Goal: Information Seeking & Learning: Learn about a topic

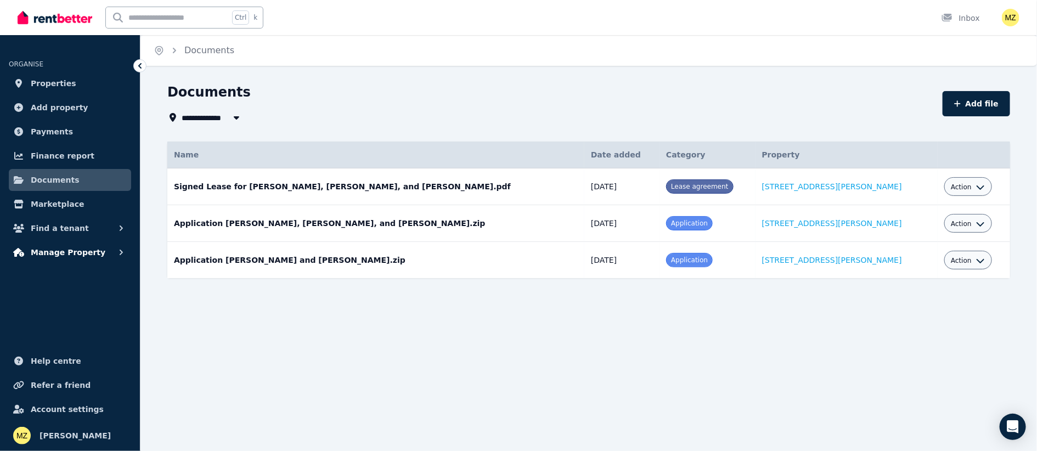
click at [67, 251] on span "Manage Property" at bounding box center [68, 252] width 75 height 13
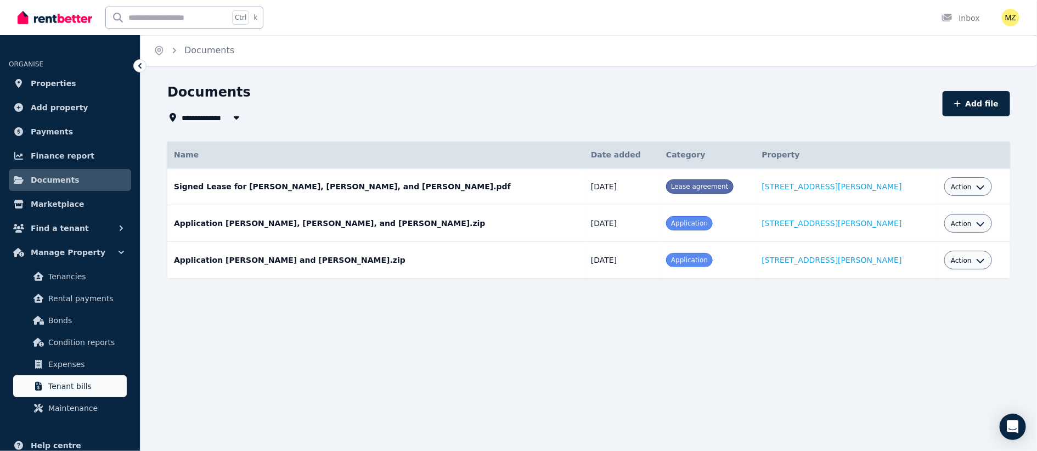
click at [65, 387] on span "Tenant bills" at bounding box center [85, 386] width 74 height 13
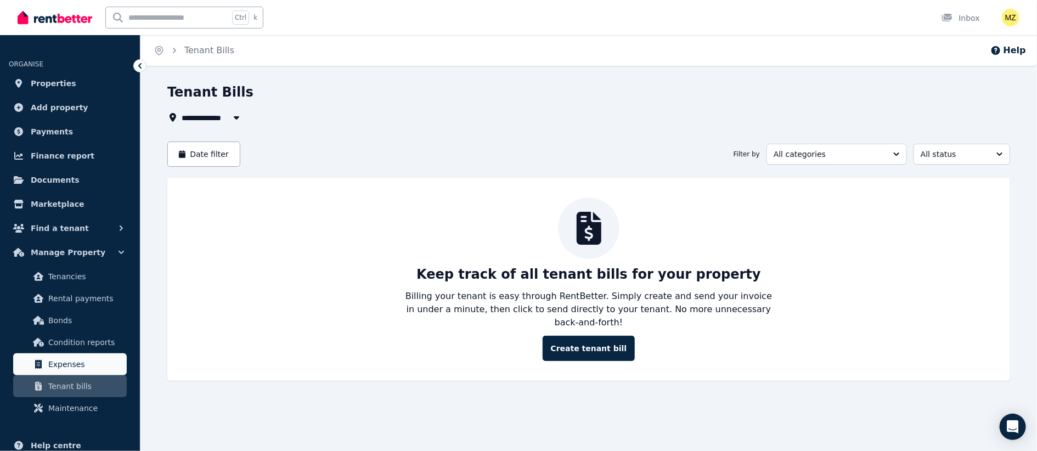
click at [65, 367] on span "Expenses" at bounding box center [85, 364] width 74 height 13
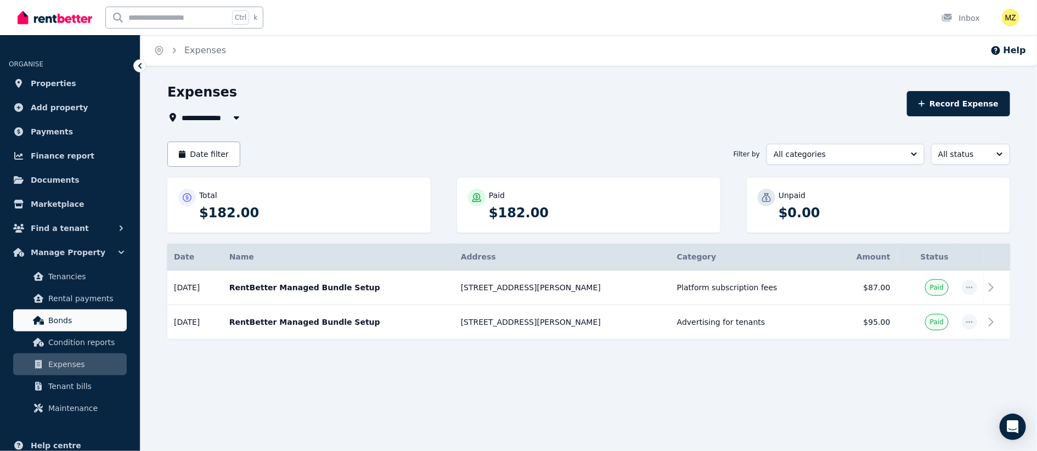
click at [45, 321] on link "Bonds" at bounding box center [70, 320] width 114 height 22
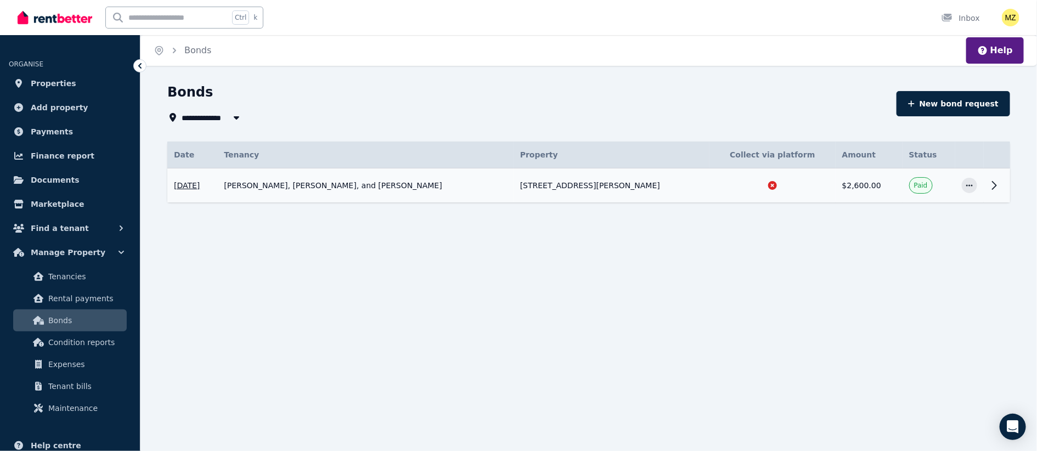
click at [991, 186] on icon at bounding box center [993, 185] width 13 height 13
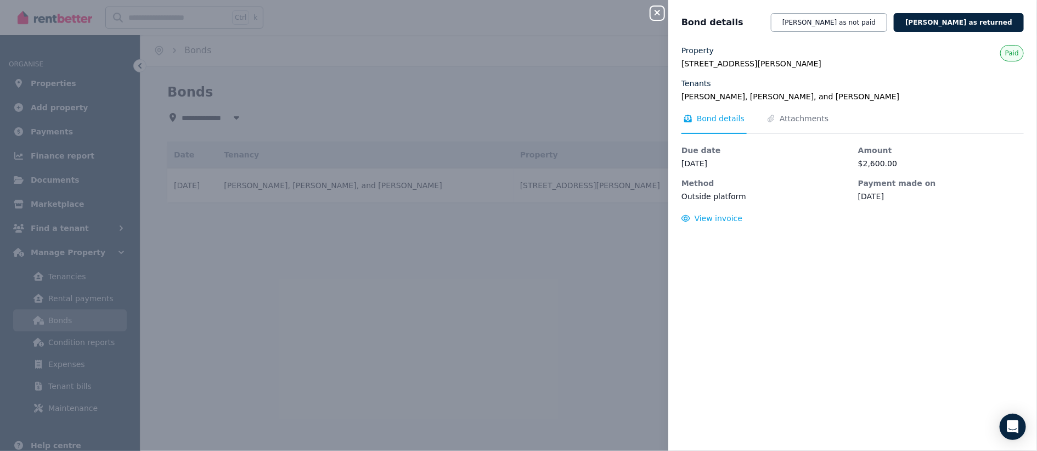
click at [632, 252] on div "Close panel Bond details Mark bond as not paid Mark bond as returned Property 2…" at bounding box center [518, 225] width 1037 height 451
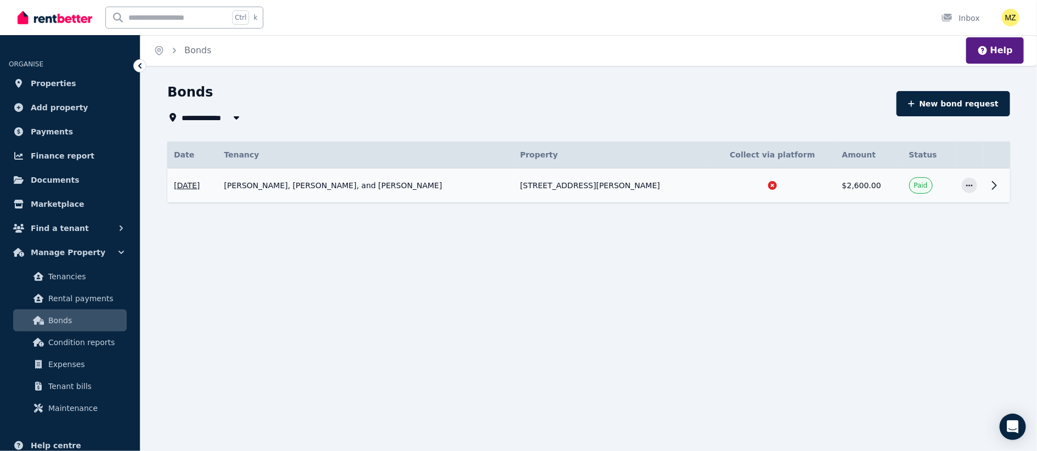
click at [993, 185] on icon at bounding box center [993, 185] width 13 height 13
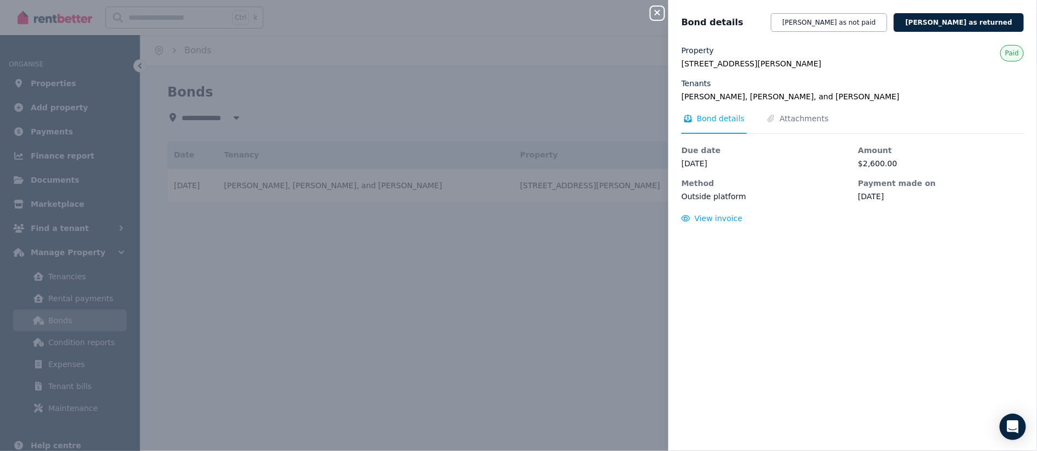
click at [594, 246] on div "Close panel Bond details Mark bond as not paid Mark bond as returned Property 2…" at bounding box center [518, 225] width 1037 height 451
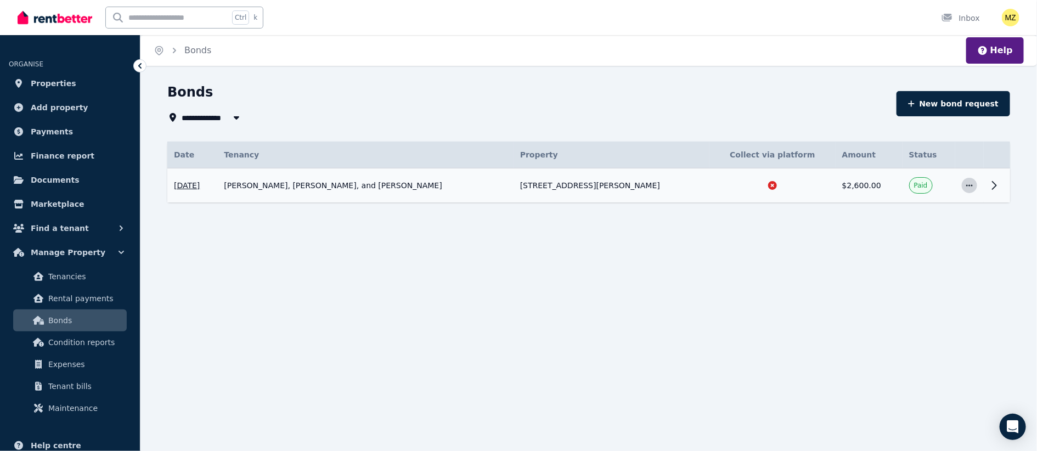
click at [967, 183] on icon "button" at bounding box center [969, 186] width 9 height 8
click at [766, 250] on div "**********" at bounding box center [518, 225] width 1037 height 451
click at [71, 365] on span "Expenses" at bounding box center [85, 364] width 74 height 13
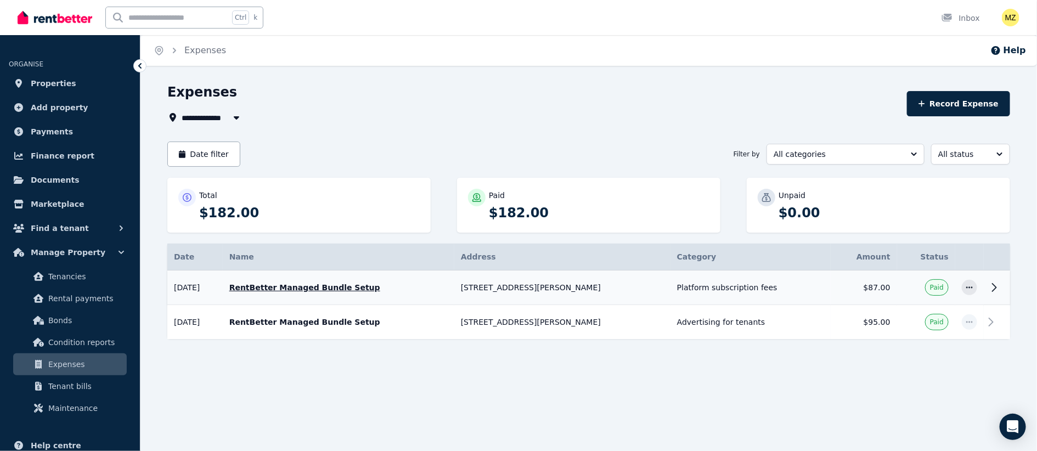
click at [994, 284] on icon at bounding box center [993, 287] width 13 height 13
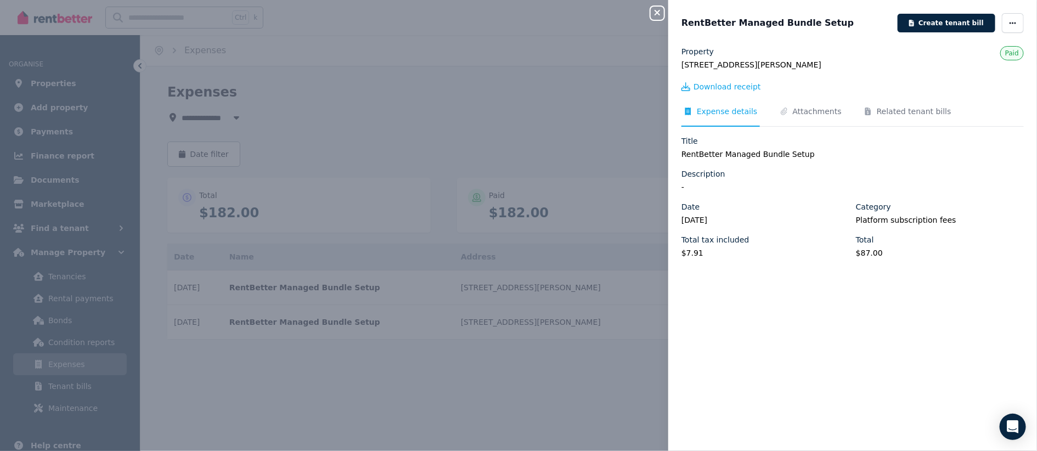
click at [520, 96] on div "Close panel RentBetter Managed Bundle Setup Create tenant bill Property [STREET…" at bounding box center [518, 225] width 1037 height 451
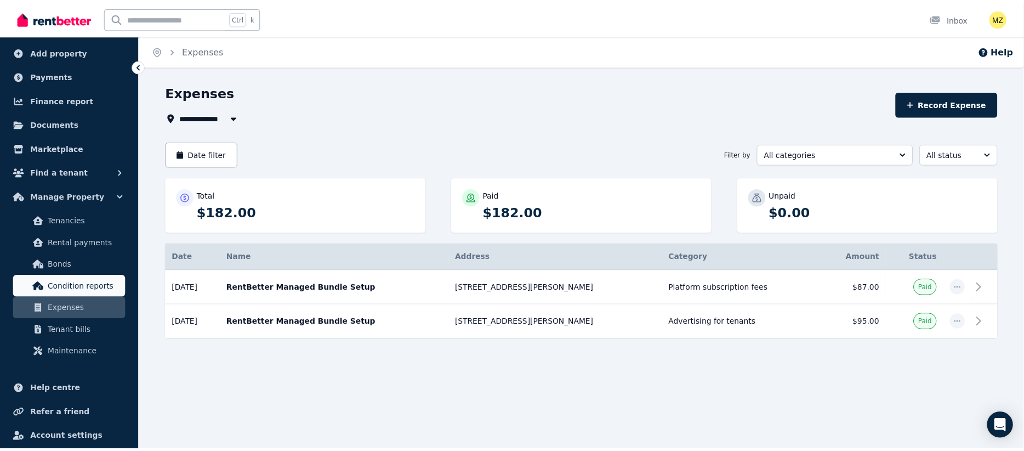
scroll to position [84, 0]
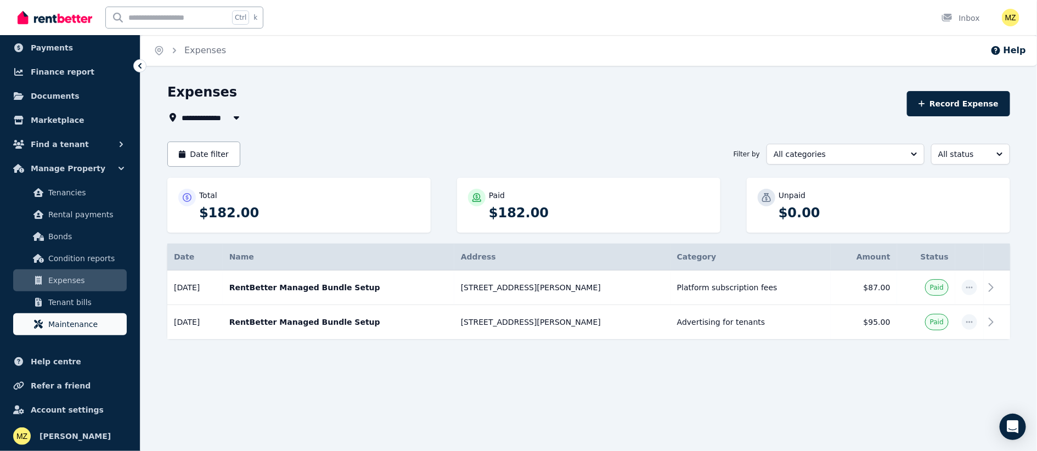
click at [67, 327] on span "Maintenance" at bounding box center [85, 324] width 74 height 13
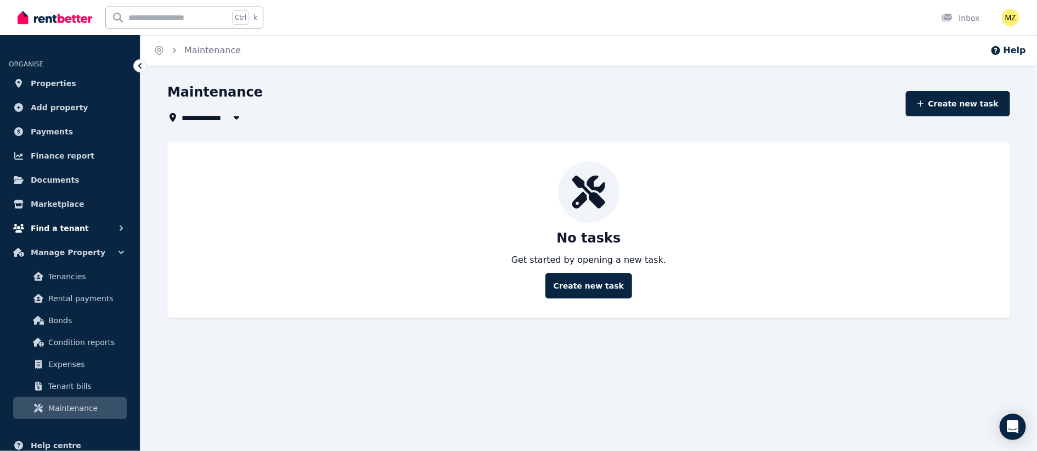
click at [64, 225] on span "Find a tenant" at bounding box center [60, 228] width 58 height 13
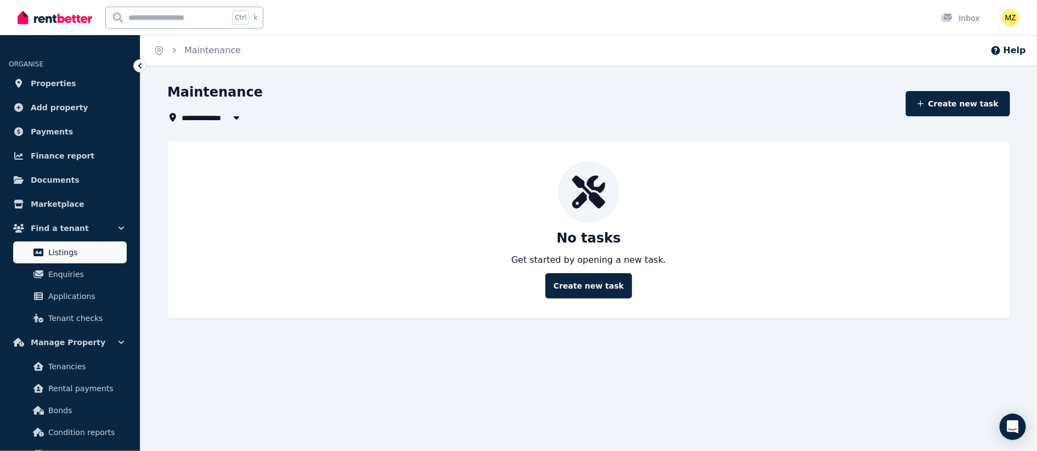
click at [60, 251] on span "Listings" at bounding box center [85, 252] width 74 height 13
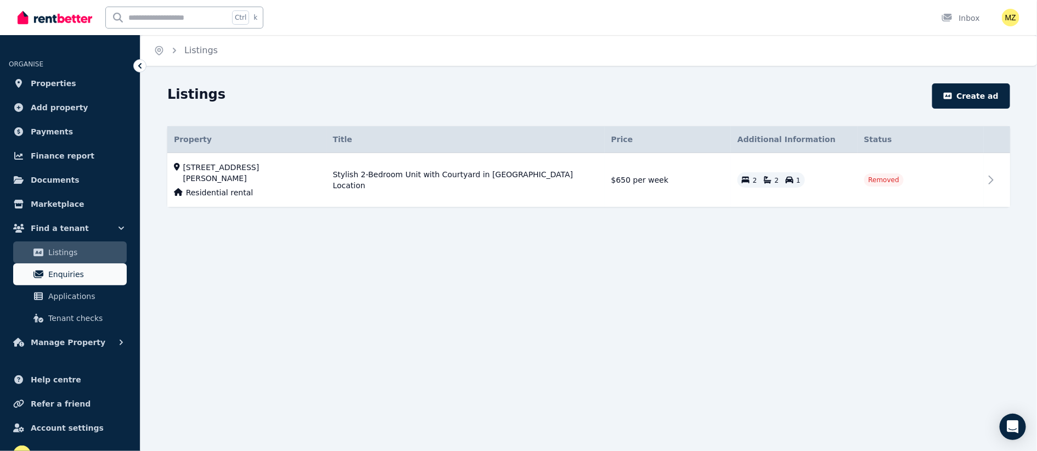
click at [73, 274] on span "Enquiries" at bounding box center [85, 274] width 74 height 13
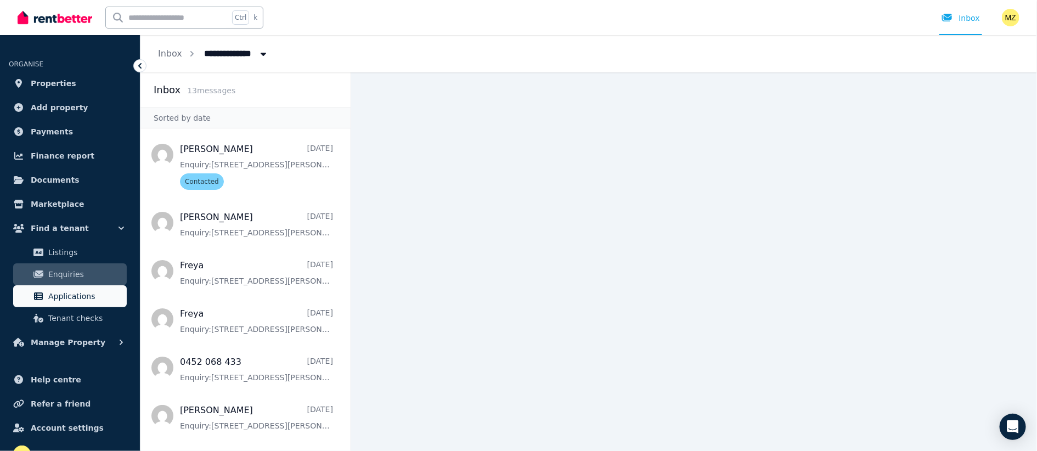
click at [72, 293] on span "Applications" at bounding box center [85, 296] width 74 height 13
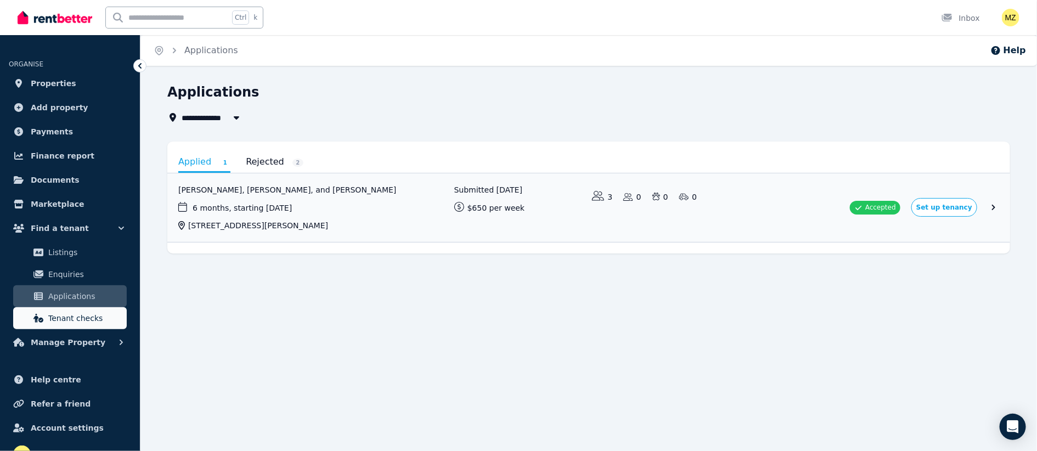
click at [73, 318] on span "Tenant checks" at bounding box center [85, 318] width 74 height 13
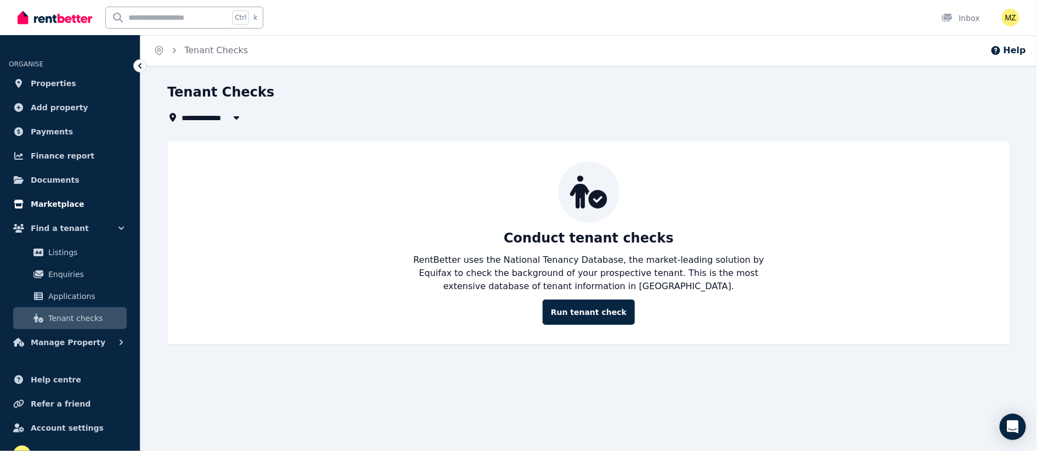
click at [57, 201] on span "Marketplace" at bounding box center [57, 203] width 53 height 13
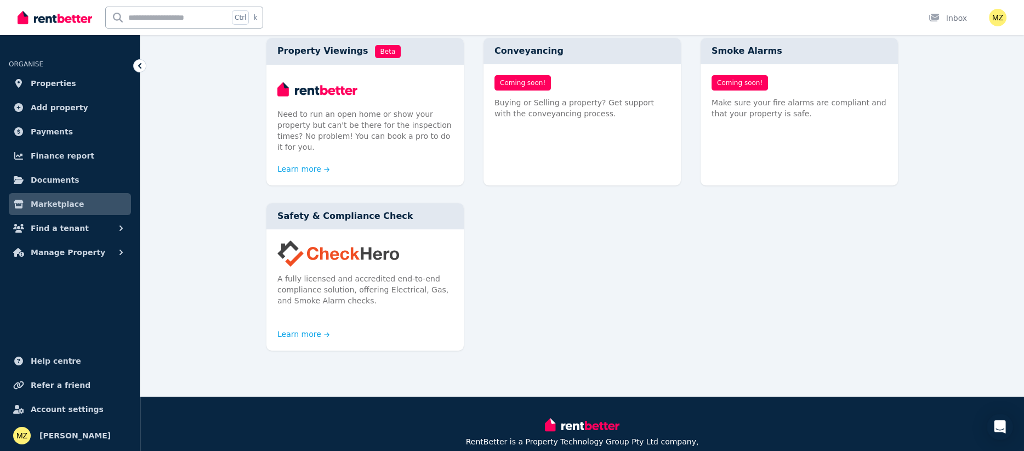
scroll to position [633, 0]
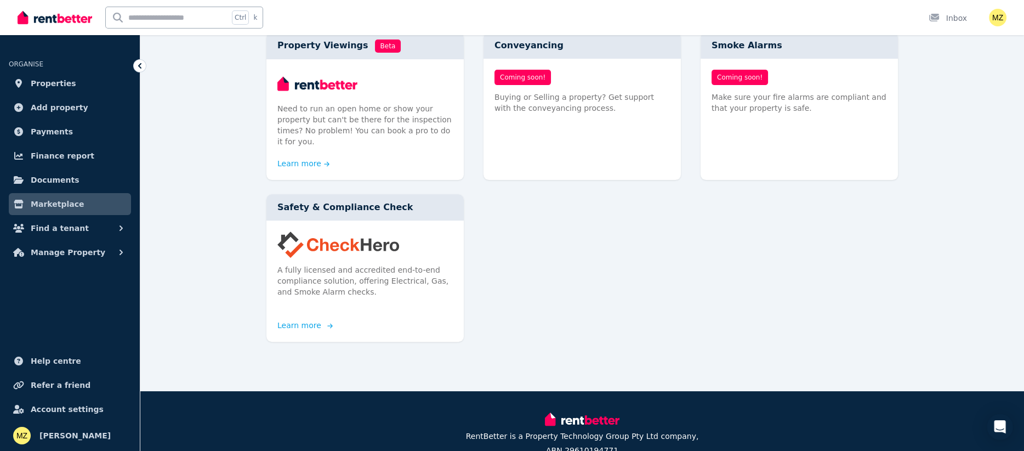
click at [296, 320] on link "Learn more" at bounding box center [303, 325] width 53 height 11
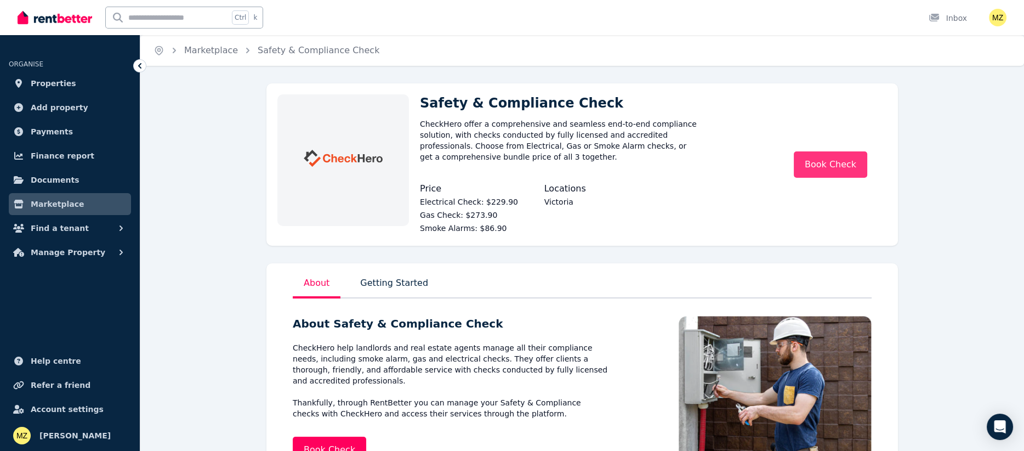
click at [834, 167] on link "Book Check" at bounding box center [830, 164] width 73 height 26
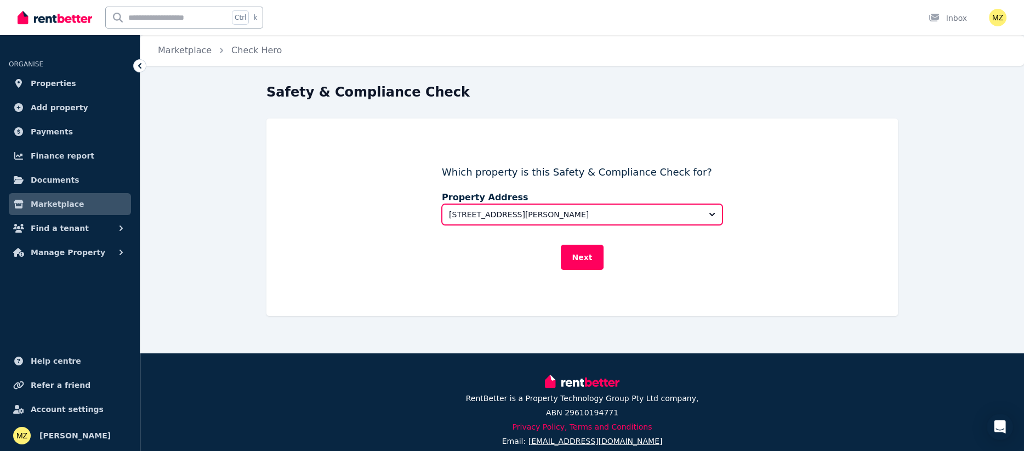
click at [597, 216] on span "[STREET_ADDRESS][PERSON_NAME]" at bounding box center [574, 214] width 251 height 11
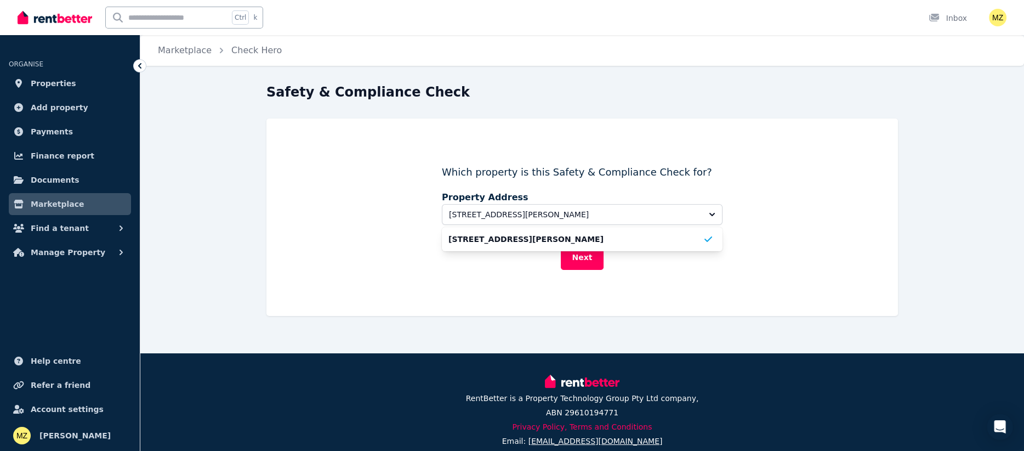
click at [653, 181] on div "Which property is this Safety & Compliance Check for? Property Address [STREET_…" at bounding box center [582, 217] width 281 height 105
click at [52, 85] on span "Properties" at bounding box center [54, 83] width 46 height 13
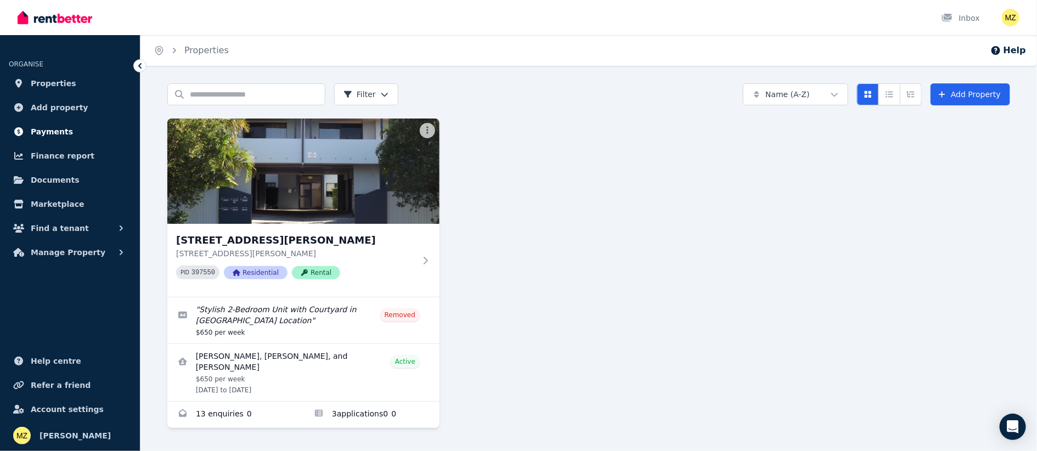
click at [49, 127] on span "Payments" at bounding box center [52, 131] width 42 height 13
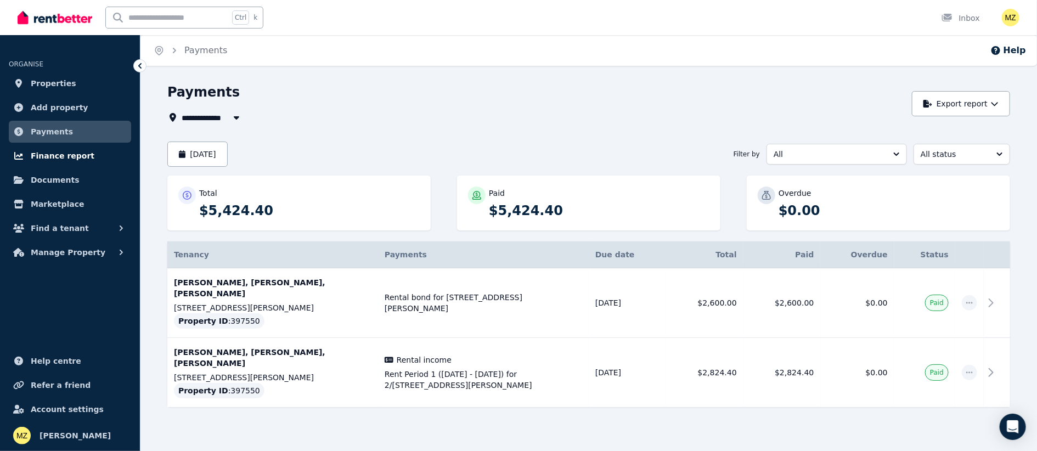
click at [42, 158] on span "Finance report" at bounding box center [63, 155] width 64 height 13
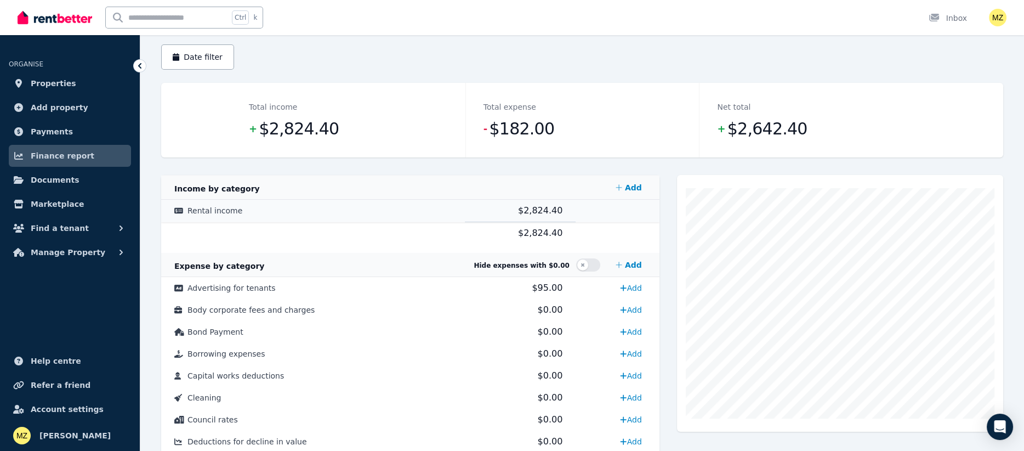
scroll to position [179, 0]
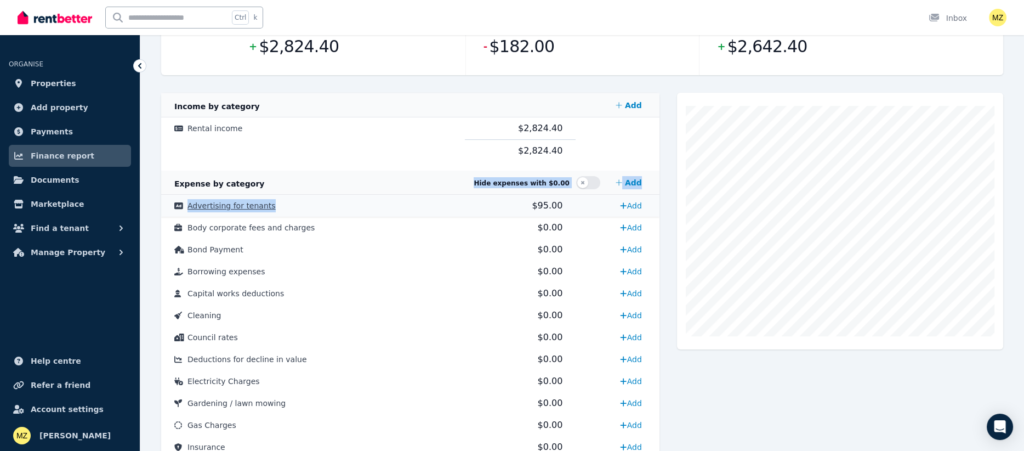
drag, startPoint x: 164, startPoint y: 181, endPoint x: 298, endPoint y: 205, distance: 136.5
click at [298, 205] on tbody "Income by category Add Rental income $2,824.40 $2,824.40 Expense by category Hi…" at bounding box center [410, 418] width 499 height 650
click at [166, 179] on div at bounding box center [673, 183] width 1024 height 24
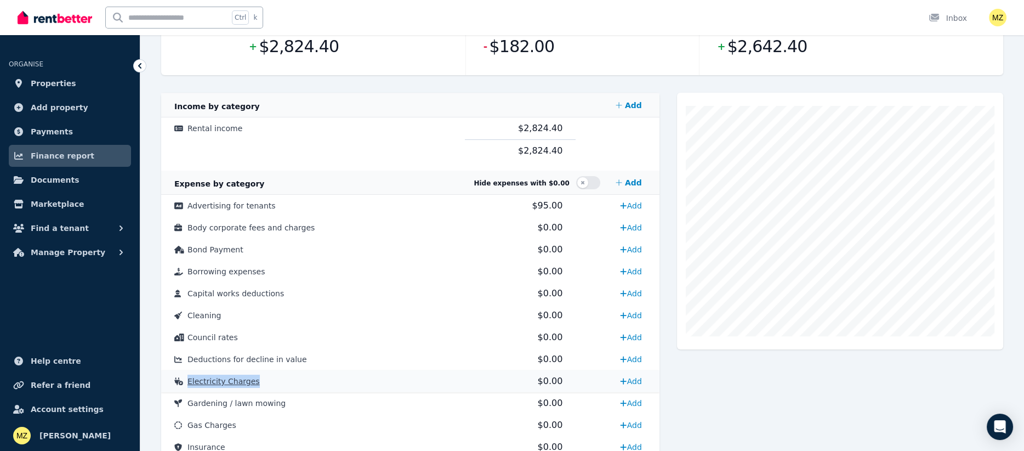
drag, startPoint x: 261, startPoint y: 380, endPoint x: 188, endPoint y: 379, distance: 73.5
click at [188, 379] on td "Electricity Charges" at bounding box center [313, 381] width 304 height 22
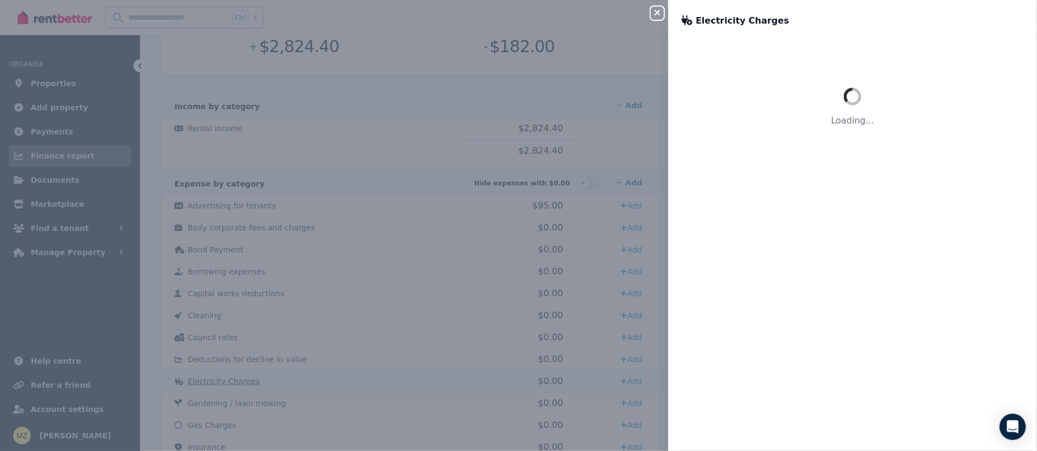
copy span "Electricity Charges"
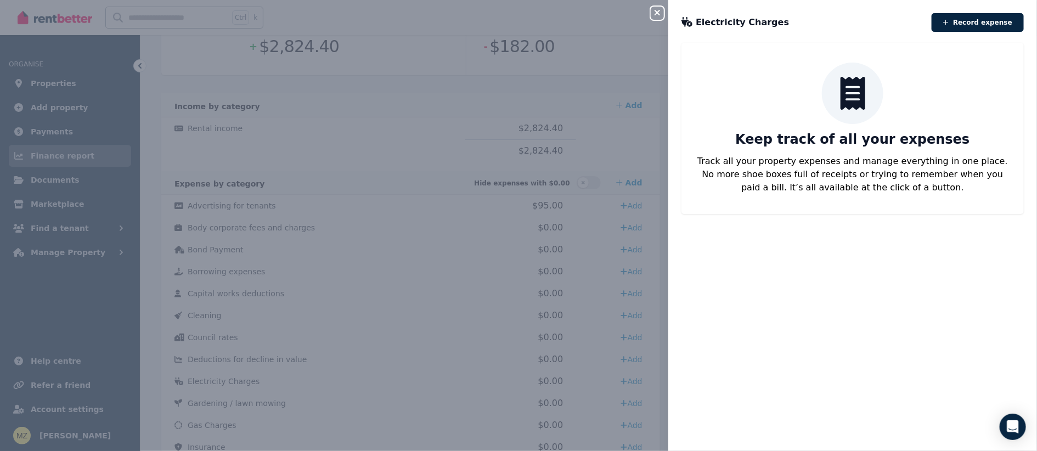
click at [217, 377] on div "Close panel Electricity Charges Record expense Keep track of all your expenses …" at bounding box center [518, 225] width 1037 height 451
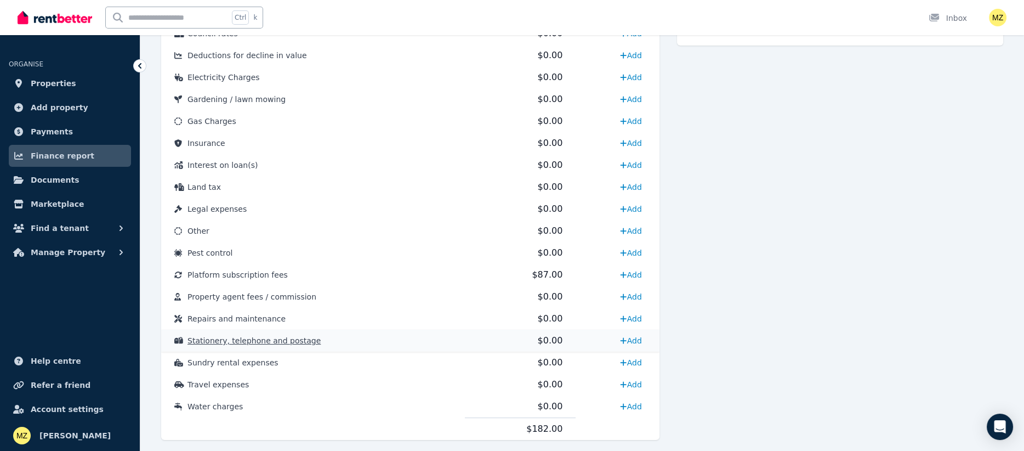
scroll to position [508, 0]
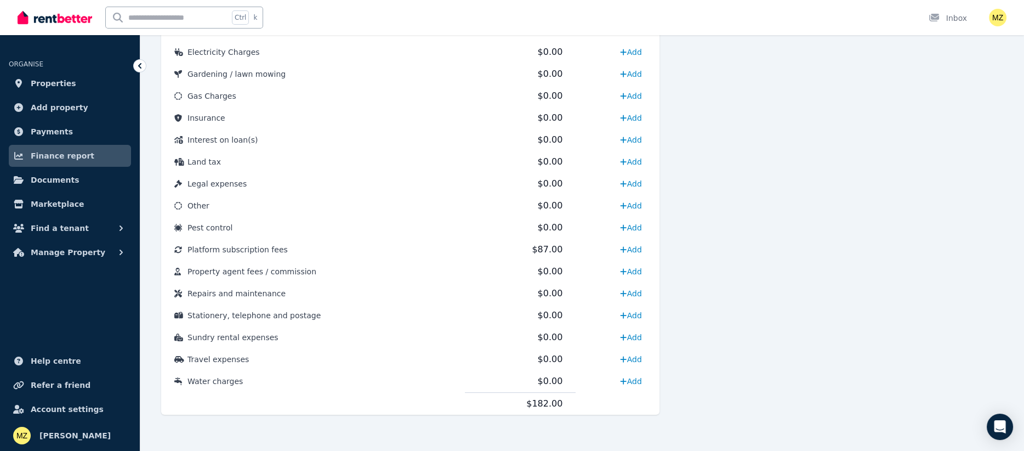
click at [692, 390] on div at bounding box center [840, 98] width 326 height 669
click at [73, 229] on span "Find a tenant" at bounding box center [60, 228] width 58 height 13
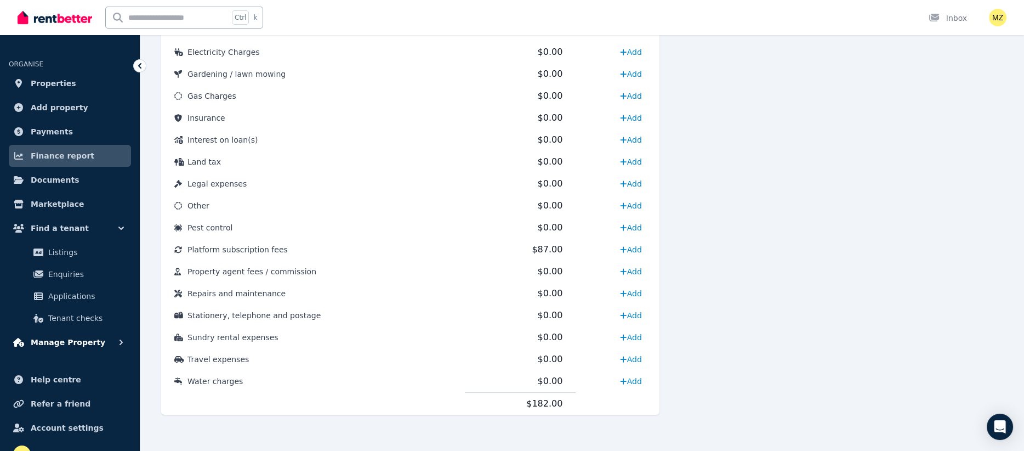
click at [65, 343] on span "Manage Property" at bounding box center [68, 342] width 75 height 13
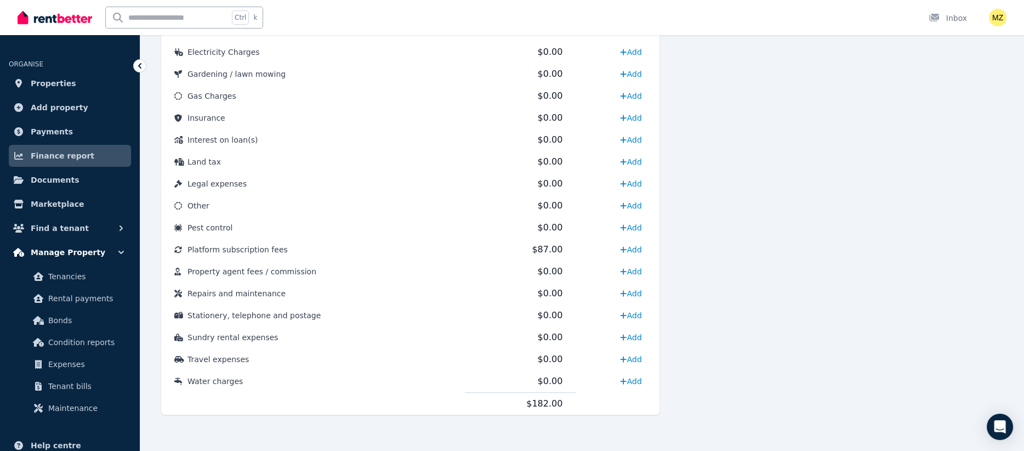
scroll to position [84, 0]
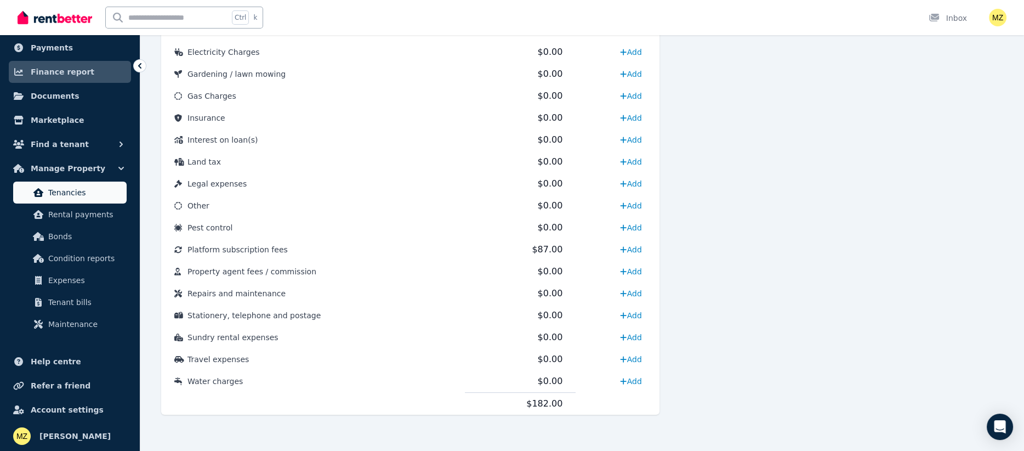
click at [60, 191] on span "Tenancies" at bounding box center [85, 192] width 74 height 13
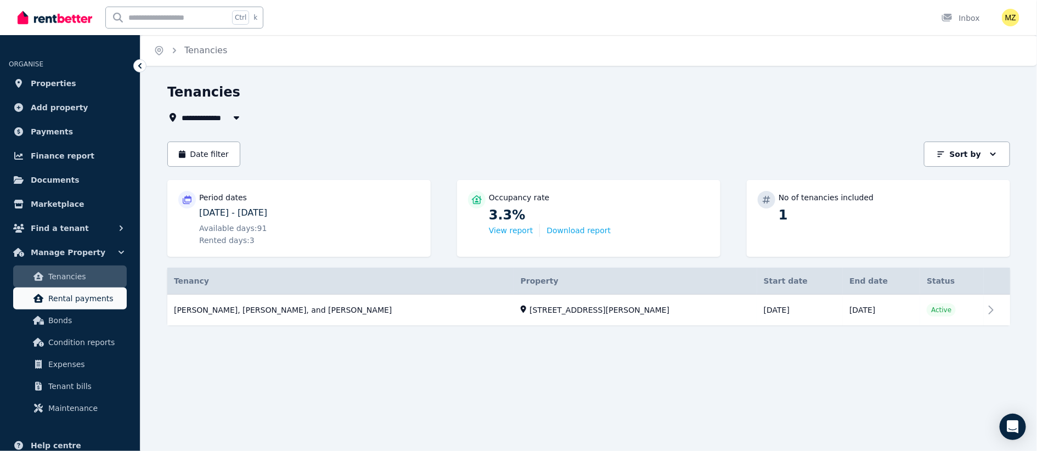
click at [77, 304] on span "Rental payments" at bounding box center [85, 298] width 74 height 13
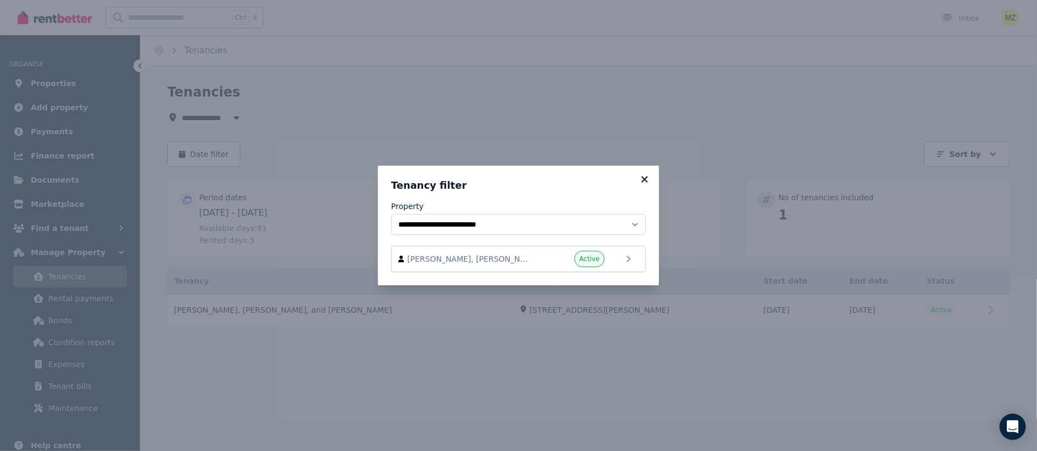
click at [644, 182] on icon at bounding box center [644, 179] width 11 height 10
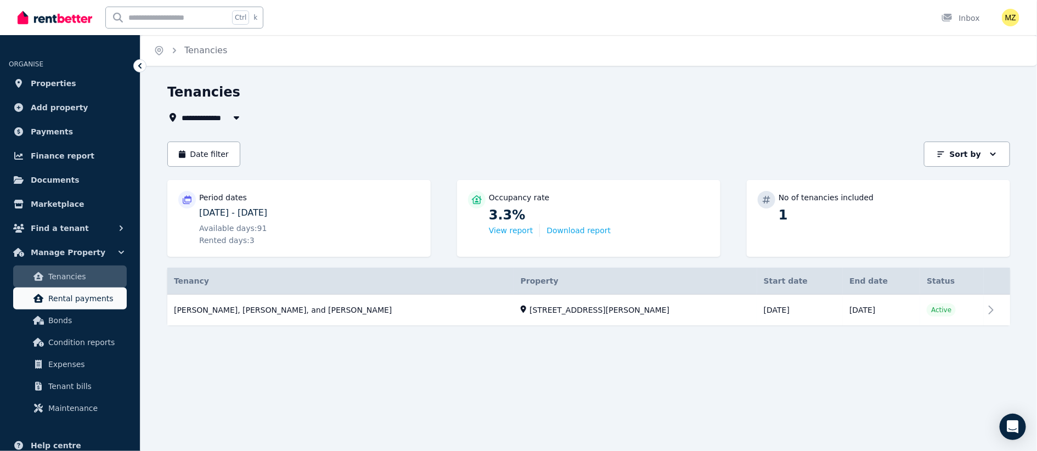
click at [88, 301] on span "Rental payments" at bounding box center [85, 298] width 74 height 13
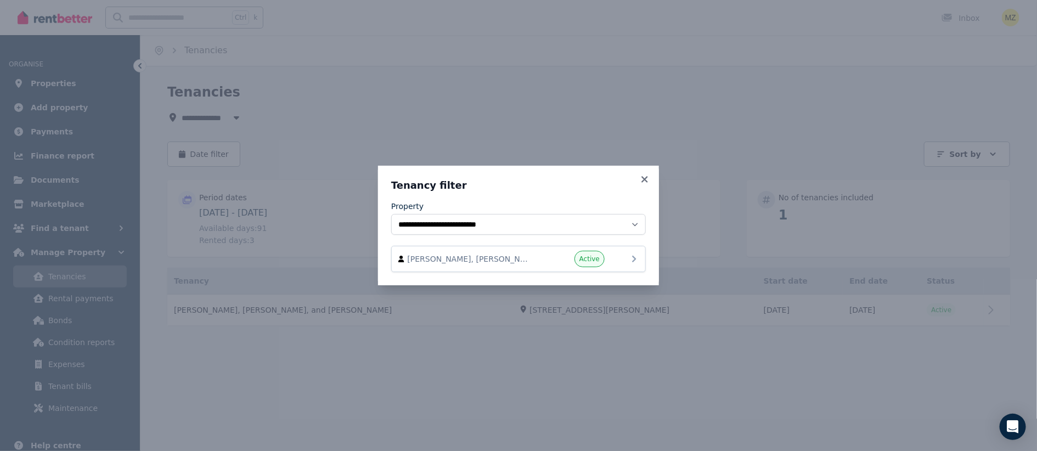
click at [449, 261] on span "[PERSON_NAME], [PERSON_NAME], and [PERSON_NAME]" at bounding box center [469, 258] width 125 height 11
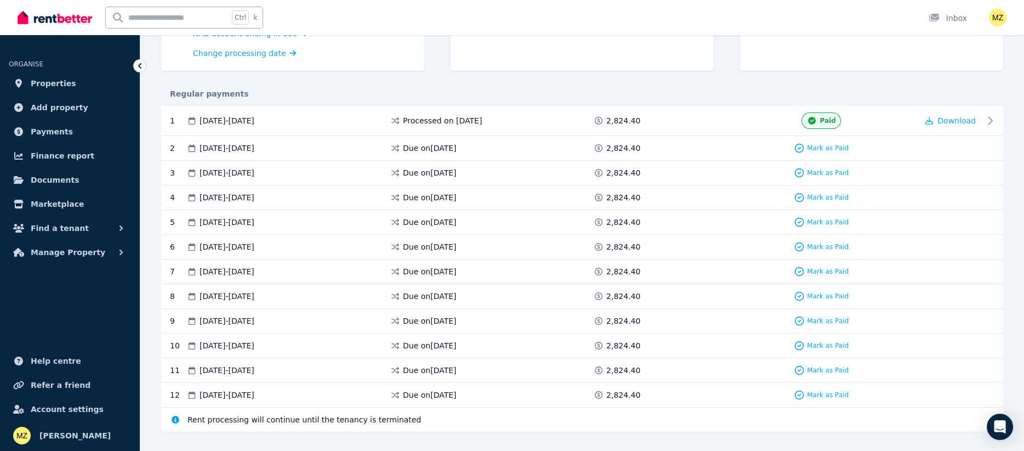
scroll to position [183, 0]
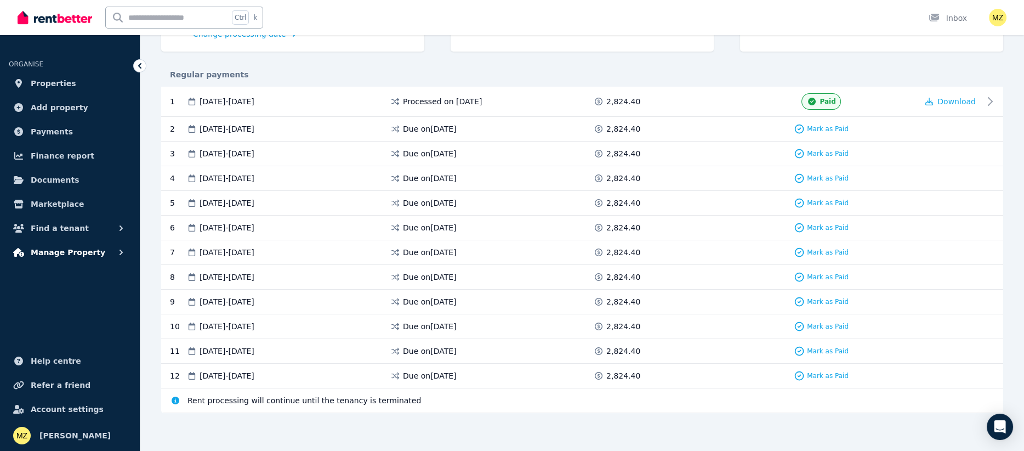
click at [66, 254] on span "Manage Property" at bounding box center [68, 252] width 75 height 13
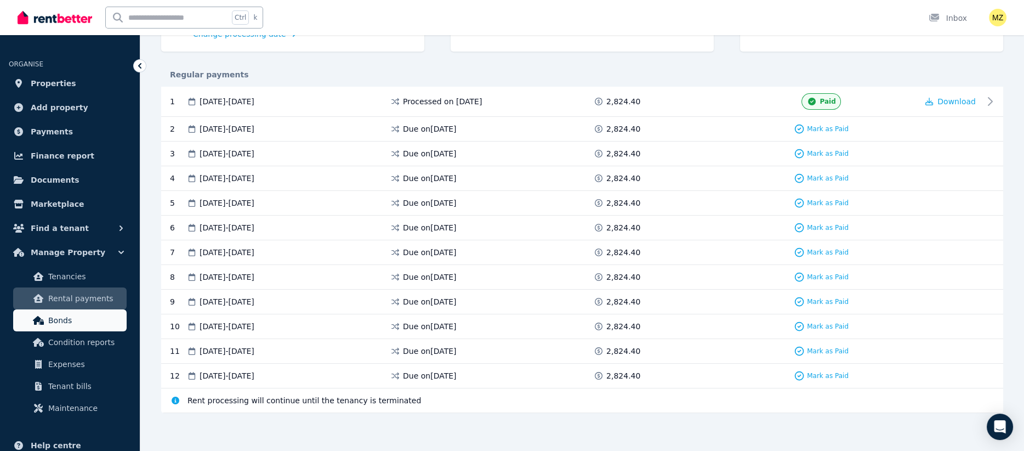
click at [57, 321] on span "Bonds" at bounding box center [85, 320] width 74 height 13
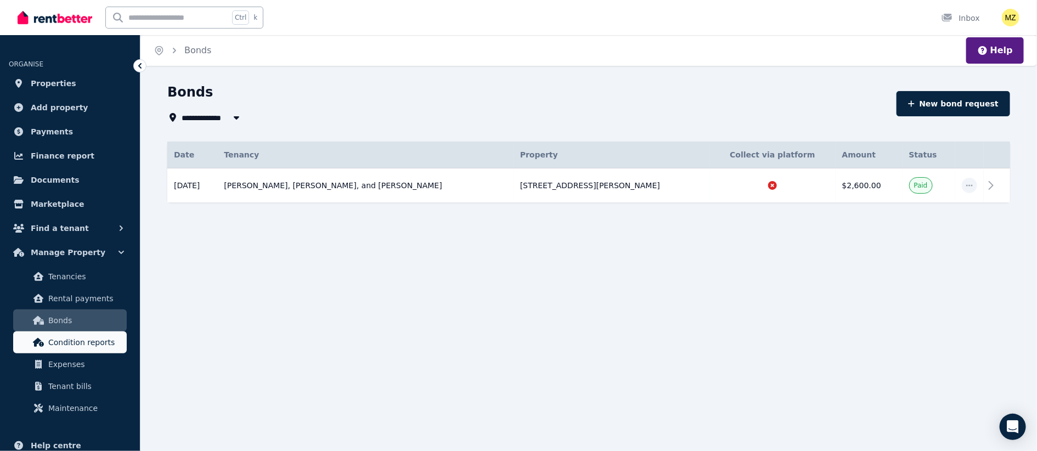
click at [59, 343] on span "Condition reports" at bounding box center [85, 342] width 74 height 13
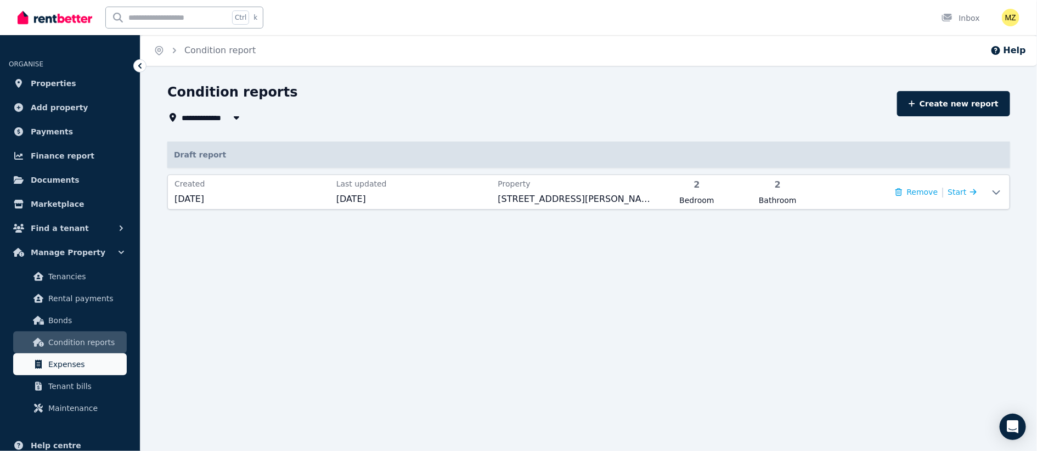
click at [61, 364] on span "Expenses" at bounding box center [85, 364] width 74 height 13
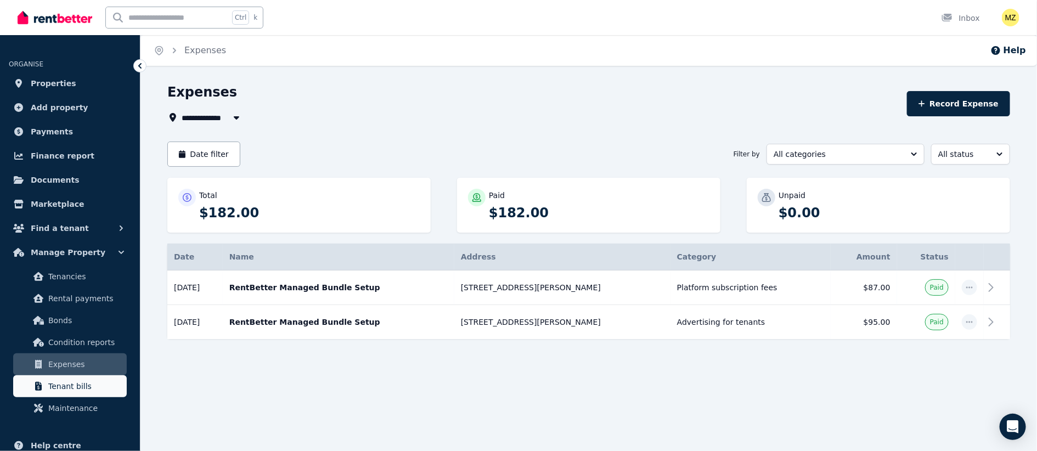
click at [61, 384] on span "Tenant bills" at bounding box center [85, 386] width 74 height 13
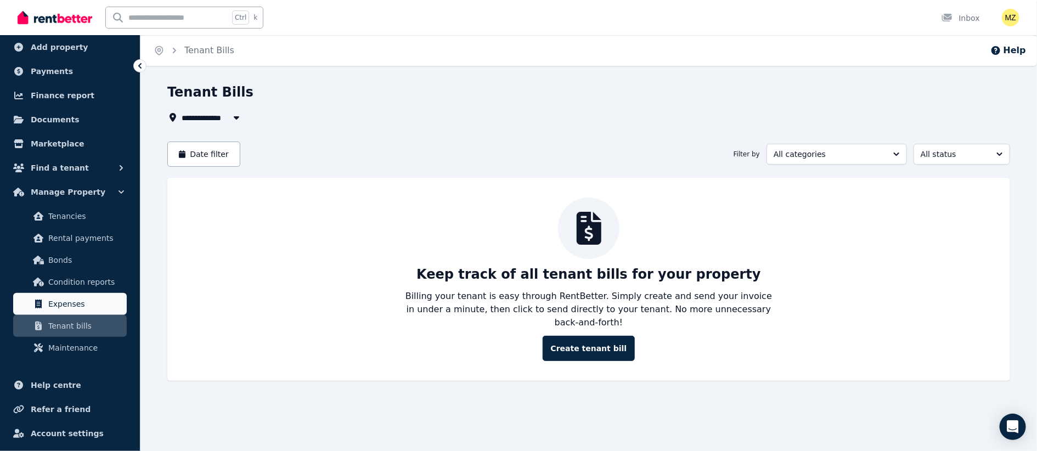
scroll to position [82, 0]
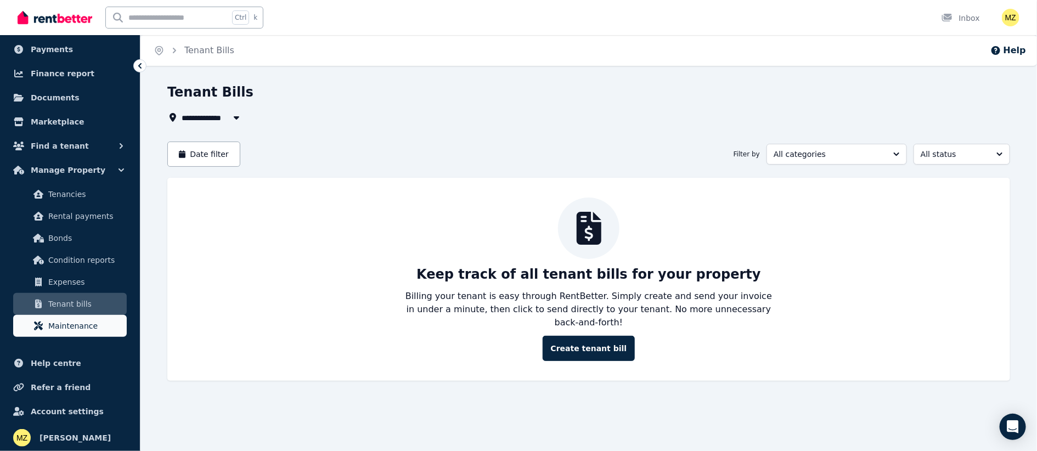
click at [66, 331] on span "Maintenance" at bounding box center [85, 325] width 74 height 13
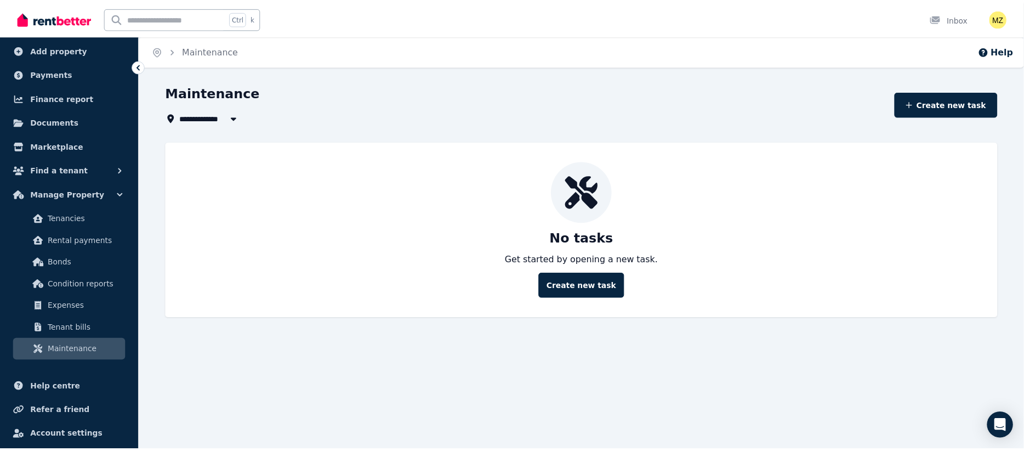
scroll to position [84, 0]
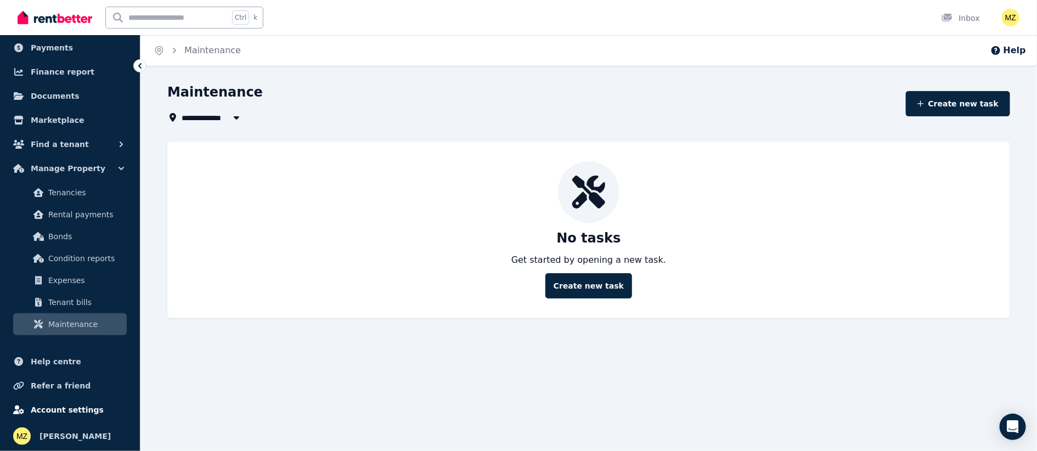
click at [61, 406] on span "Account settings" at bounding box center [67, 409] width 73 height 13
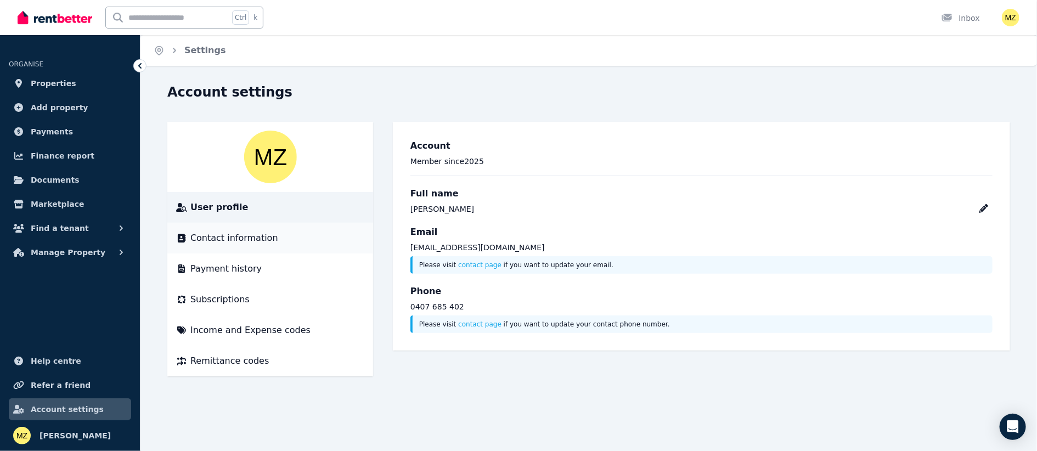
click at [246, 245] on li "Contact information" at bounding box center [270, 238] width 206 height 31
click at [226, 273] on span "Payment history" at bounding box center [225, 268] width 71 height 13
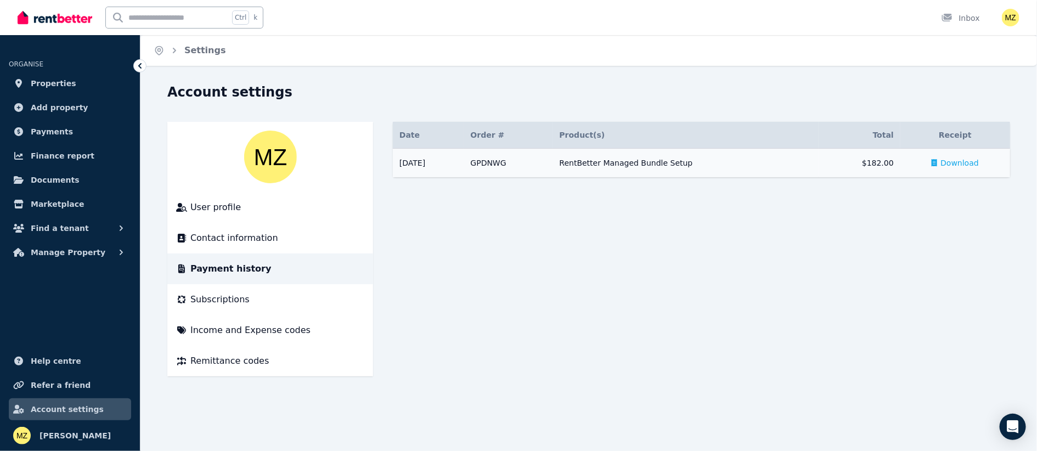
click at [959, 165] on span "Download" at bounding box center [959, 162] width 38 height 11
click at [218, 297] on span "Subscriptions" at bounding box center [219, 299] width 59 height 13
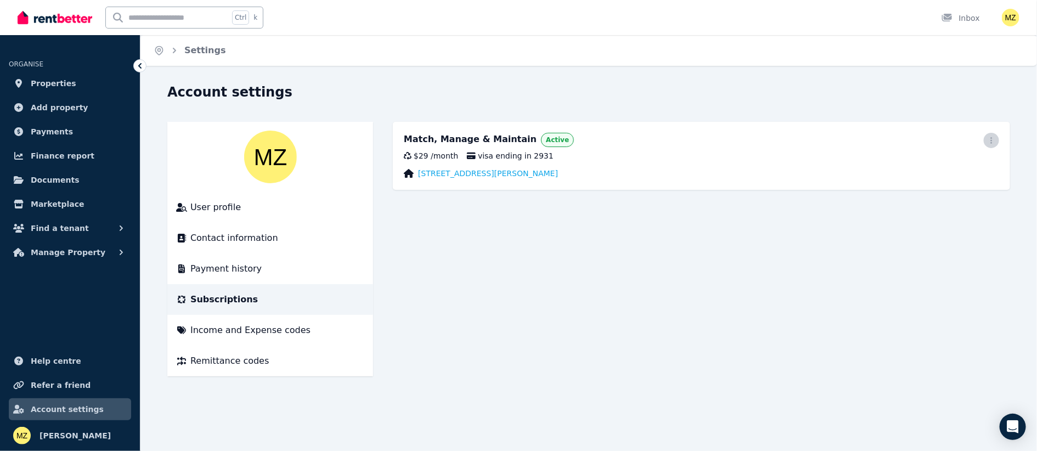
click at [992, 140] on icon "button" at bounding box center [991, 141] width 9 height 8
click at [944, 169] on span "Update payment method" at bounding box center [941, 176] width 97 height 26
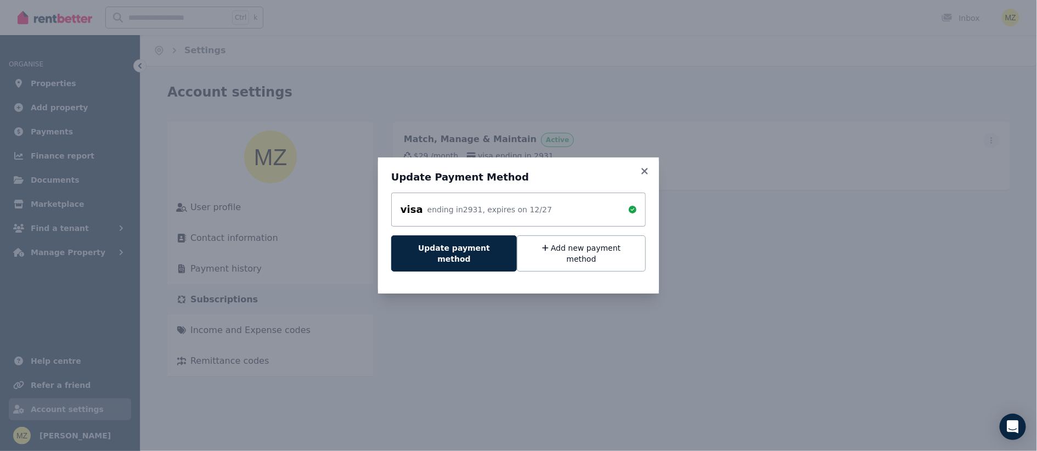
click at [630, 213] on icon at bounding box center [632, 210] width 8 height 8
click at [648, 176] on icon at bounding box center [644, 171] width 11 height 10
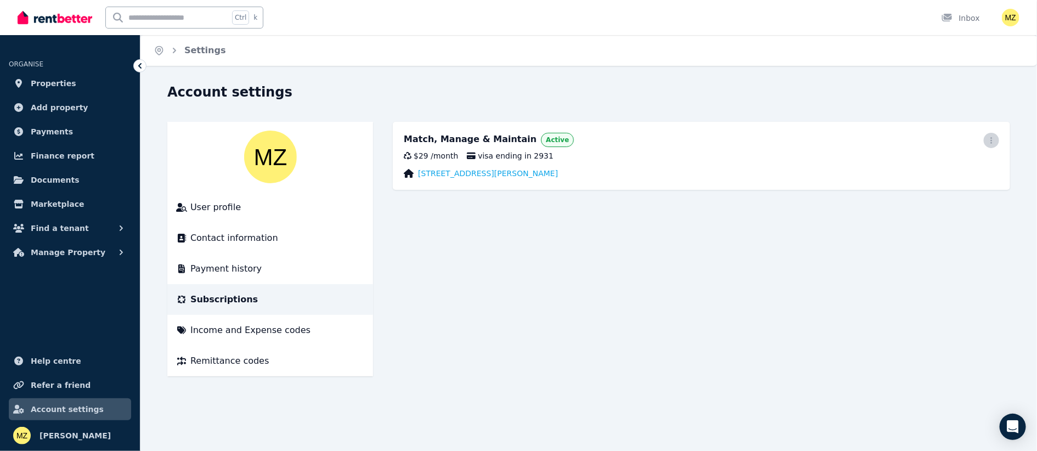
click at [989, 140] on icon "button" at bounding box center [991, 141] width 9 height 8
click at [249, 333] on span "Income and Expense codes" at bounding box center [250, 330] width 120 height 13
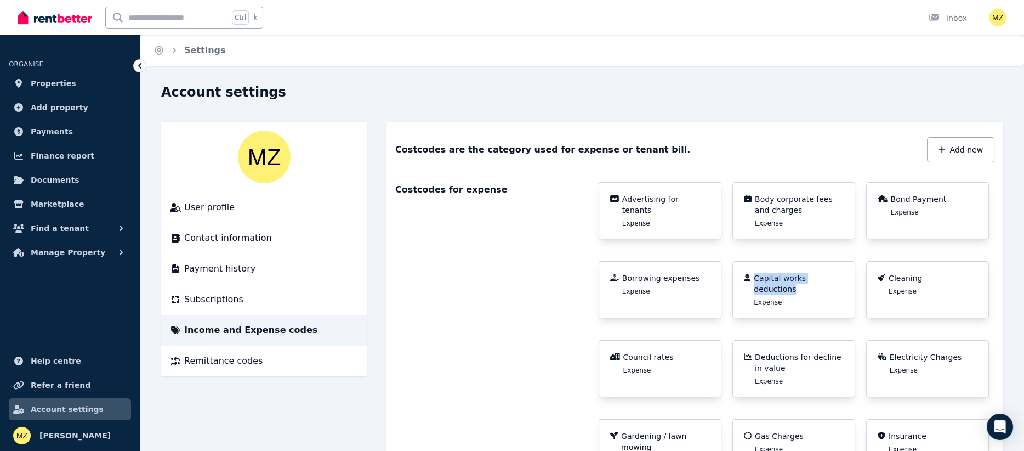
drag, startPoint x: 848, startPoint y: 278, endPoint x: 755, endPoint y: 279, distance: 93.8
click at [755, 279] on div "Capital works deductions Expense" at bounding box center [794, 289] width 123 height 57
copy span "Capital works deductions"
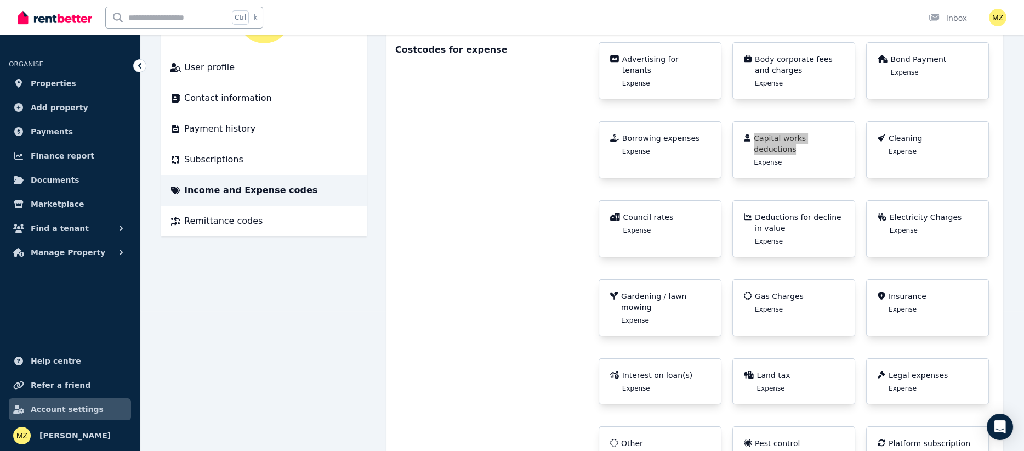
scroll to position [164, 0]
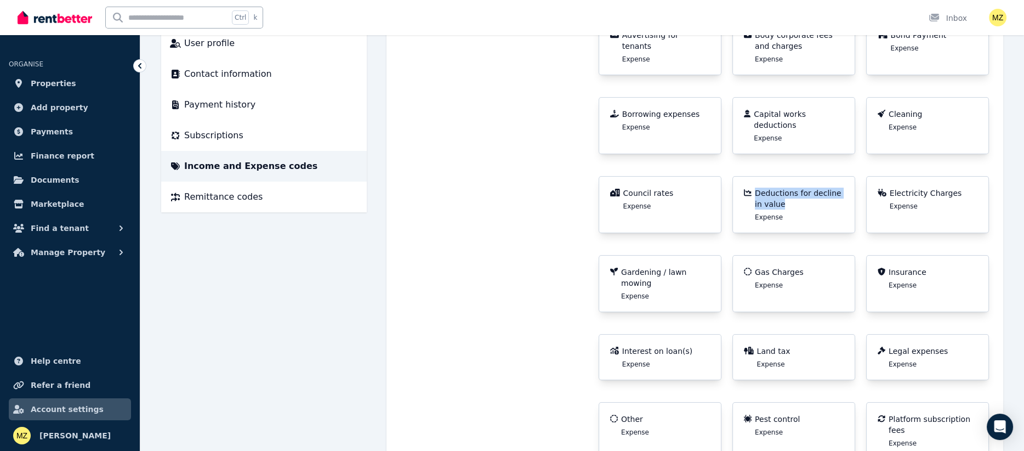
drag, startPoint x: 778, startPoint y: 194, endPoint x: 757, endPoint y: 183, distance: 23.6
click at [757, 188] on span "Deductions for decline in value" at bounding box center [799, 199] width 89 height 22
copy span "Deductions for decline in value"
drag, startPoint x: 689, startPoint y: 341, endPoint x: 618, endPoint y: 345, distance: 72.0
click at [618, 346] on div "Interest on loan(s) Expense" at bounding box center [660, 357] width 100 height 23
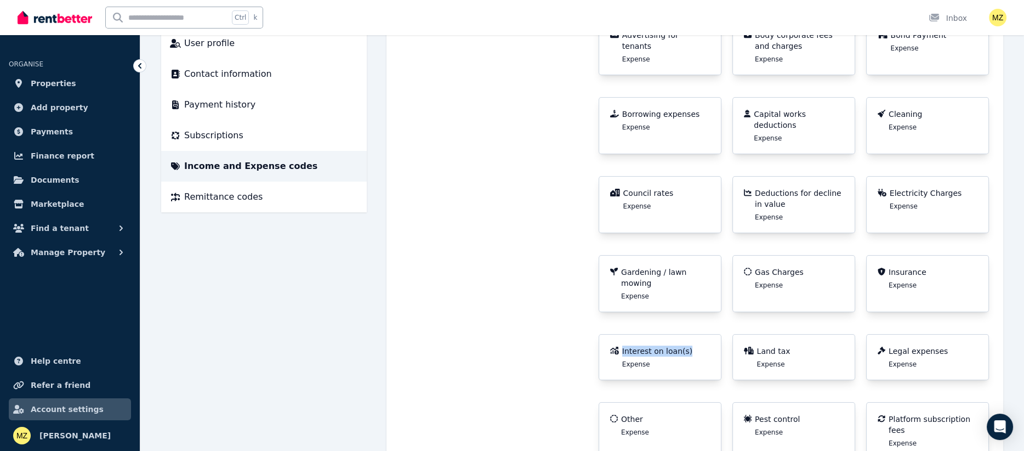
copy span "Interest on loan(s)"
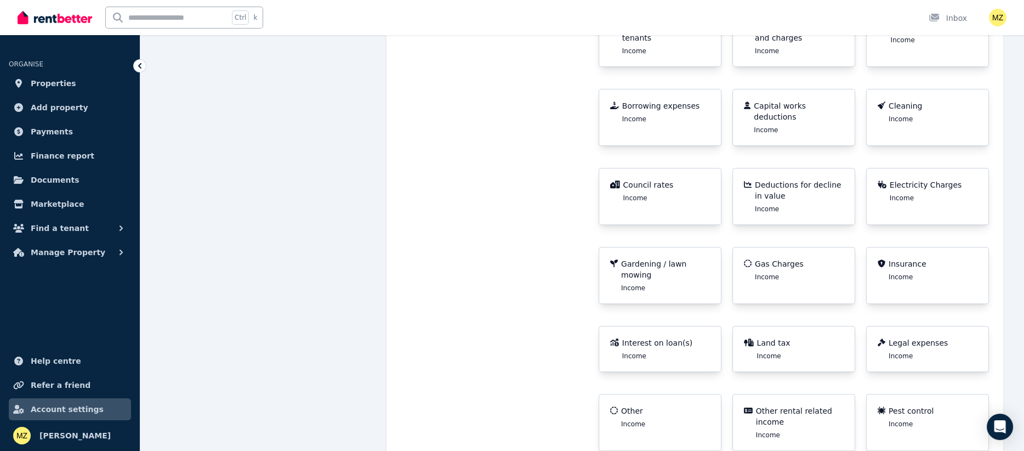
scroll to position [905, 0]
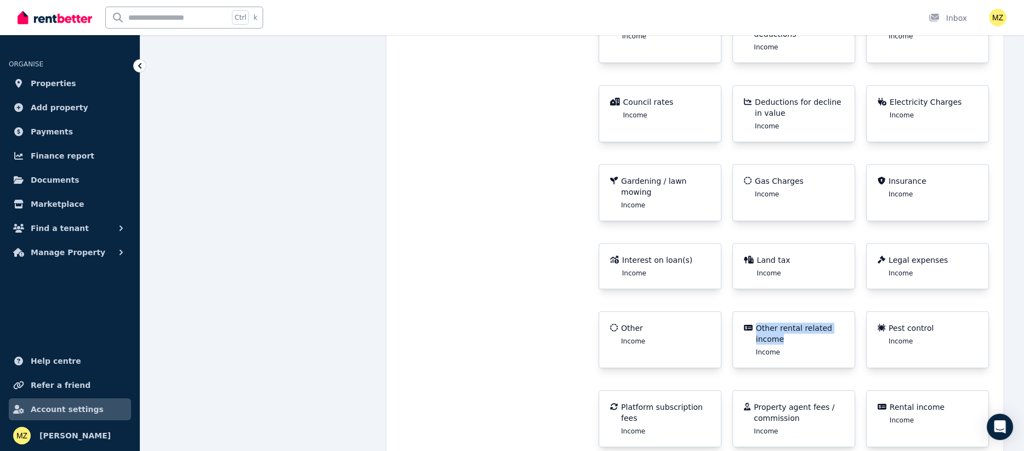
drag, startPoint x: 786, startPoint y: 307, endPoint x: 755, endPoint y: 298, distance: 33.0
click at [755, 322] on div "Other rental related income Income" at bounding box center [794, 339] width 100 height 34
copy span "Other rental related income"
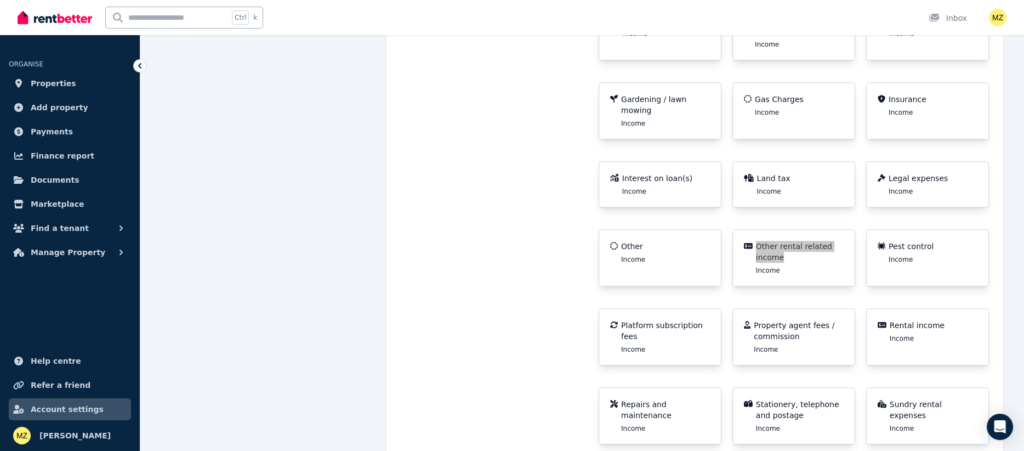
scroll to position [1053, 0]
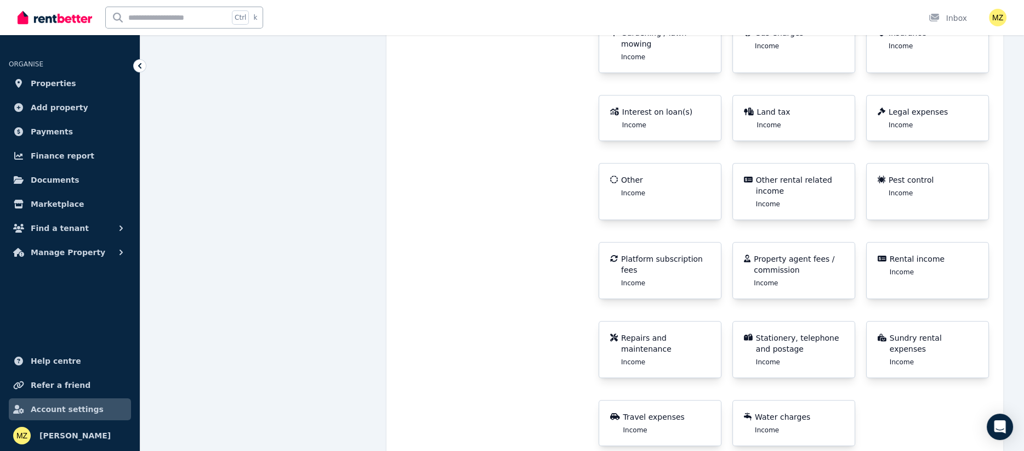
click at [441, 412] on p "Costcodes for income" at bounding box center [491, 118] width 192 height 678
click at [66, 254] on span "Manage Property" at bounding box center [68, 252] width 75 height 13
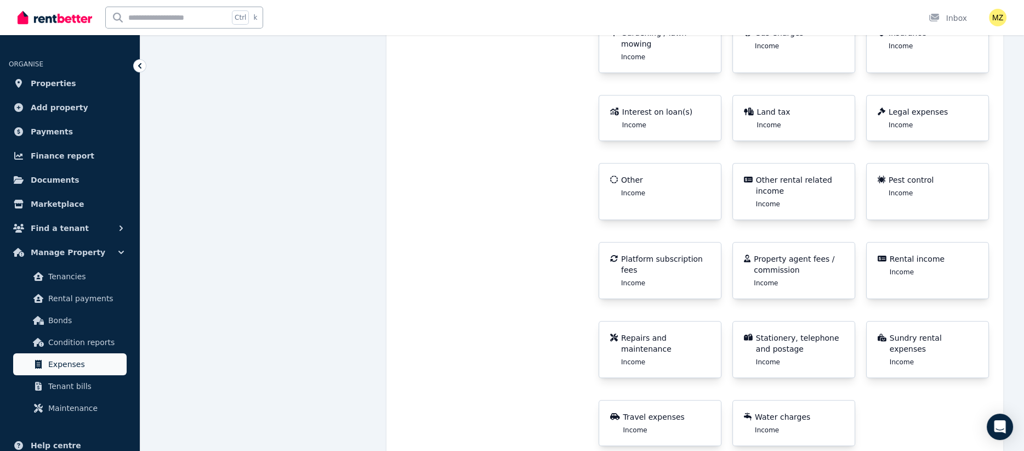
click at [67, 361] on span "Expenses" at bounding box center [85, 364] width 74 height 13
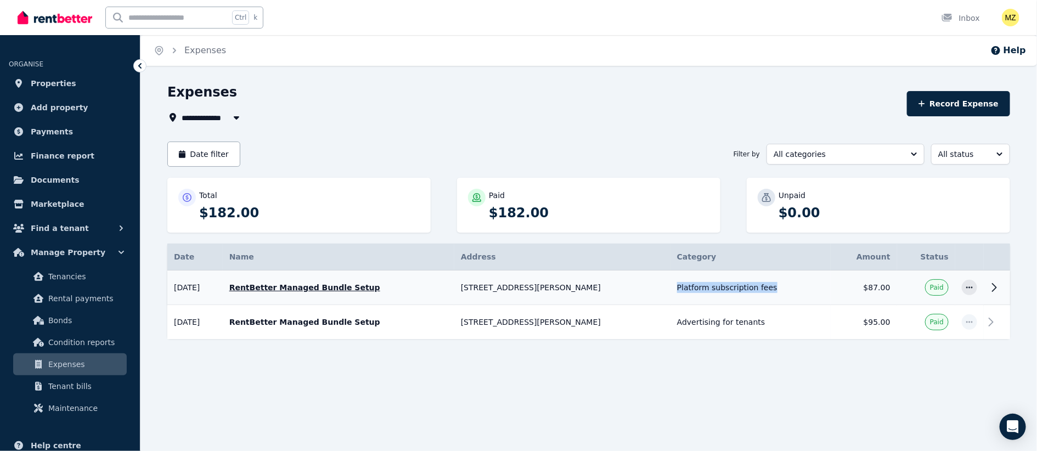
drag, startPoint x: 760, startPoint y: 289, endPoint x: 661, endPoint y: 288, distance: 99.3
click at [670, 288] on td "Platform subscription fees" at bounding box center [750, 287] width 160 height 35
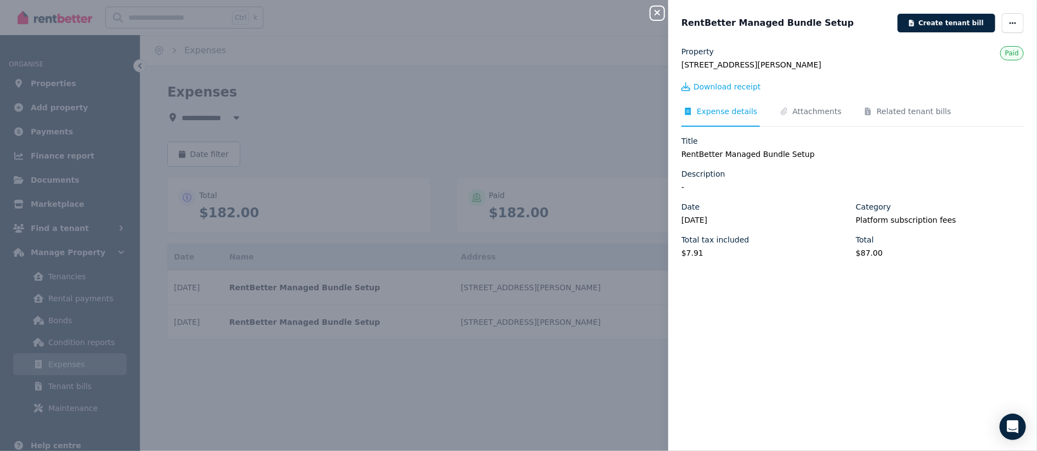
click at [523, 99] on div "Close panel RentBetter Managed Bundle Setup Create tenant bill Property [STREET…" at bounding box center [518, 225] width 1037 height 451
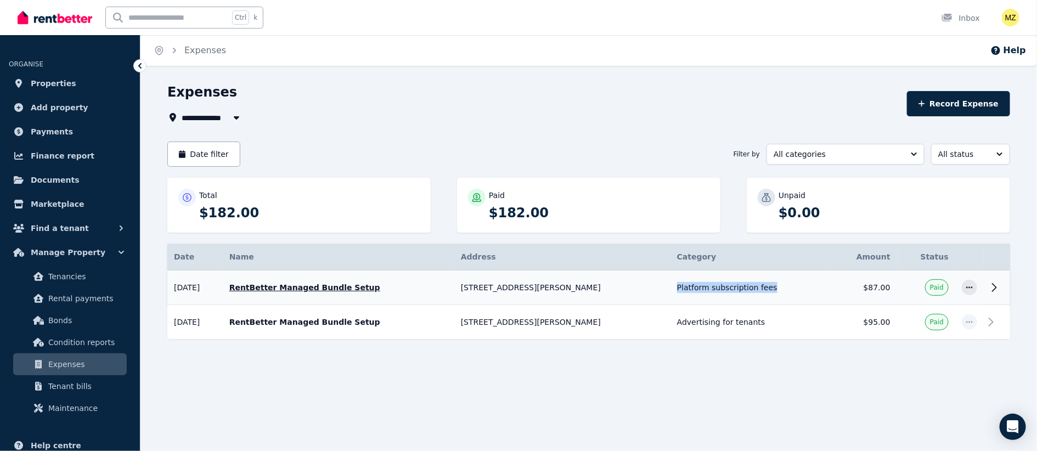
drag, startPoint x: 771, startPoint y: 288, endPoint x: 661, endPoint y: 287, distance: 109.7
click at [670, 287] on td "Platform subscription fees" at bounding box center [750, 287] width 160 height 35
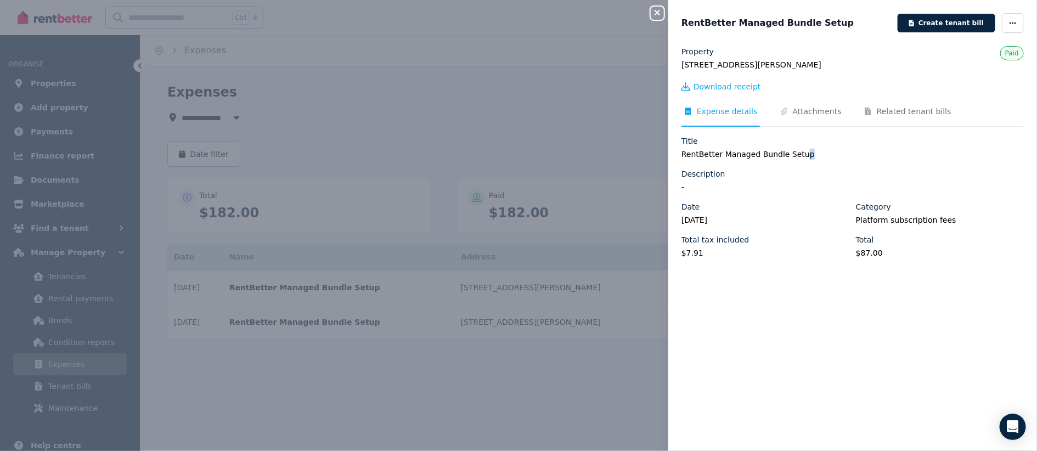
drag, startPoint x: 807, startPoint y: 152, endPoint x: 794, endPoint y: 154, distance: 13.9
click at [794, 154] on legend "RentBetter Managed Bundle Setup" at bounding box center [852, 154] width 342 height 11
drag, startPoint x: 943, startPoint y: 221, endPoint x: 849, endPoint y: 220, distance: 94.3
click at [849, 220] on div "Date [DATE] Category Platform subscription fees Total tax included $7.91 Total …" at bounding box center [852, 234] width 342 height 66
copy legend "Platform subscription fees"
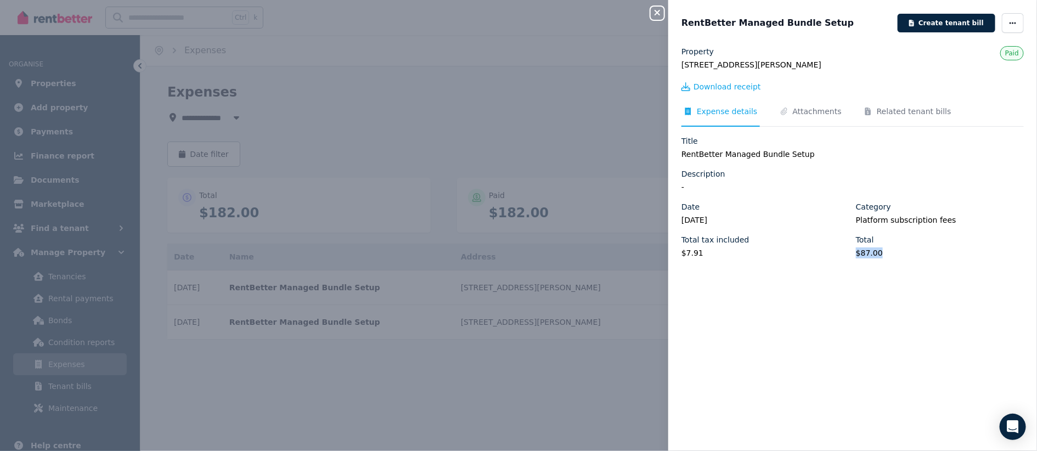
drag, startPoint x: 874, startPoint y: 254, endPoint x: 851, endPoint y: 254, distance: 23.0
click at [856, 254] on legend "$87.00" at bounding box center [940, 252] width 168 height 11
copy legend "$87.00"
click at [593, 190] on div "Close panel RentBetter Managed Bundle Setup Create tenant bill Property [STREET…" at bounding box center [518, 225] width 1037 height 451
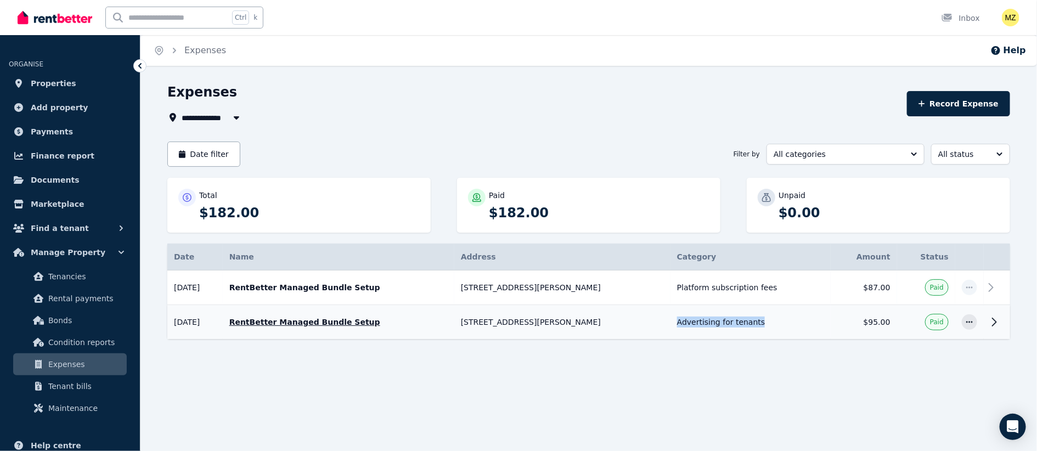
drag, startPoint x: 753, startPoint y: 322, endPoint x: 660, endPoint y: 322, distance: 92.7
click at [670, 322] on td "Advertising for tenants" at bounding box center [750, 322] width 160 height 35
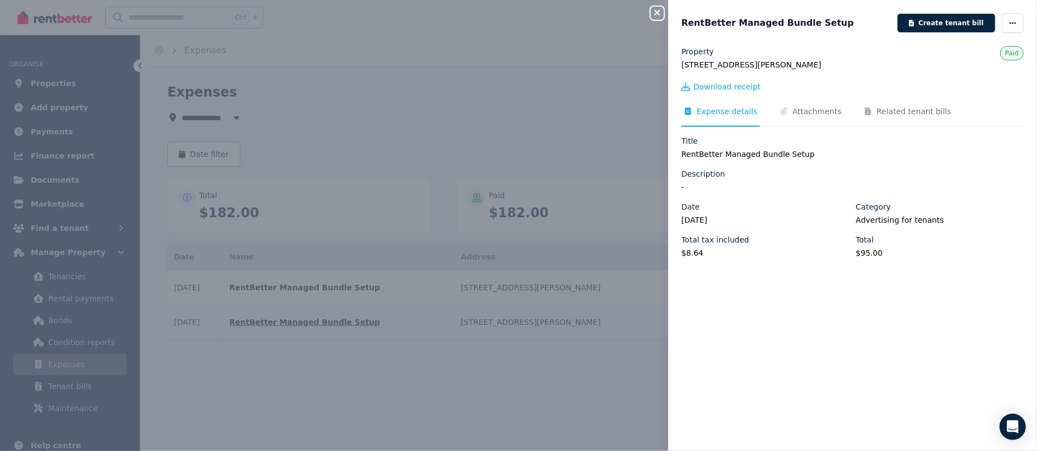
copy td "Advertising for tenants"
drag, startPoint x: 938, startPoint y: 215, endPoint x: 849, endPoint y: 219, distance: 89.0
click at [849, 219] on div "Date [DATE] Category Advertising for tenants Total tax included $8.64 Total $95…" at bounding box center [852, 234] width 342 height 66
copy legend "Advertising for tenants"
drag, startPoint x: 875, startPoint y: 250, endPoint x: 847, endPoint y: 252, distance: 27.5
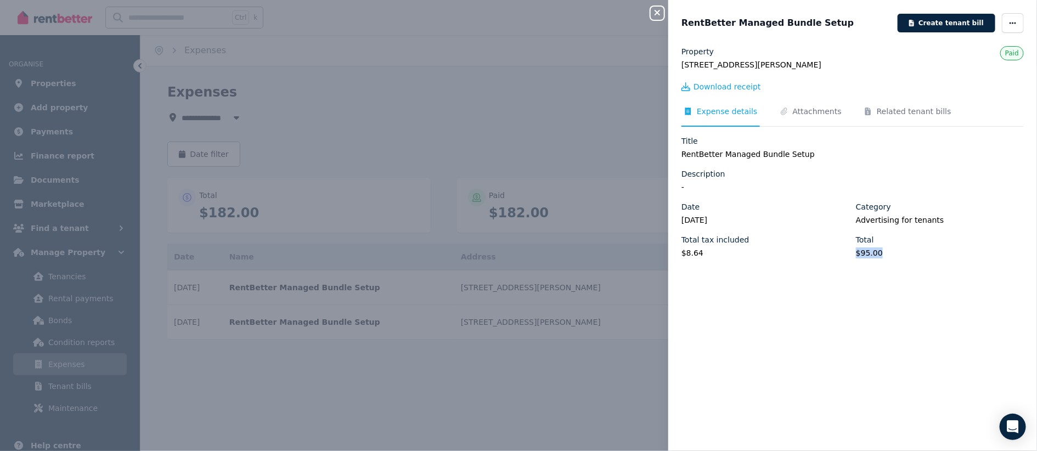
click at [847, 252] on div "Date [DATE] Category Advertising for tenants Total tax included $8.64 Total $95…" at bounding box center [852, 234] width 342 height 66
copy legend "$95.00"
